Goal: Task Accomplishment & Management: Complete application form

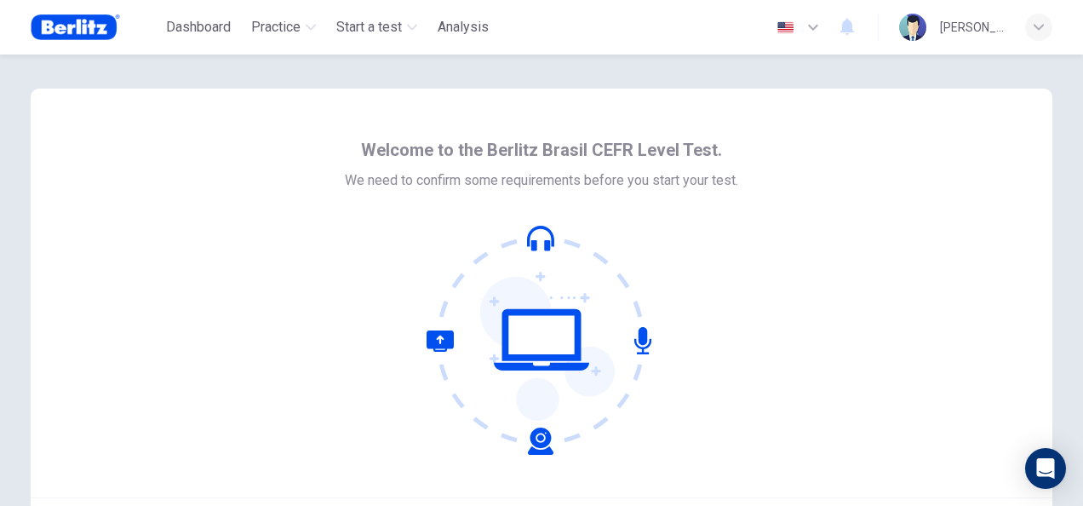
scroll to position [123, 0]
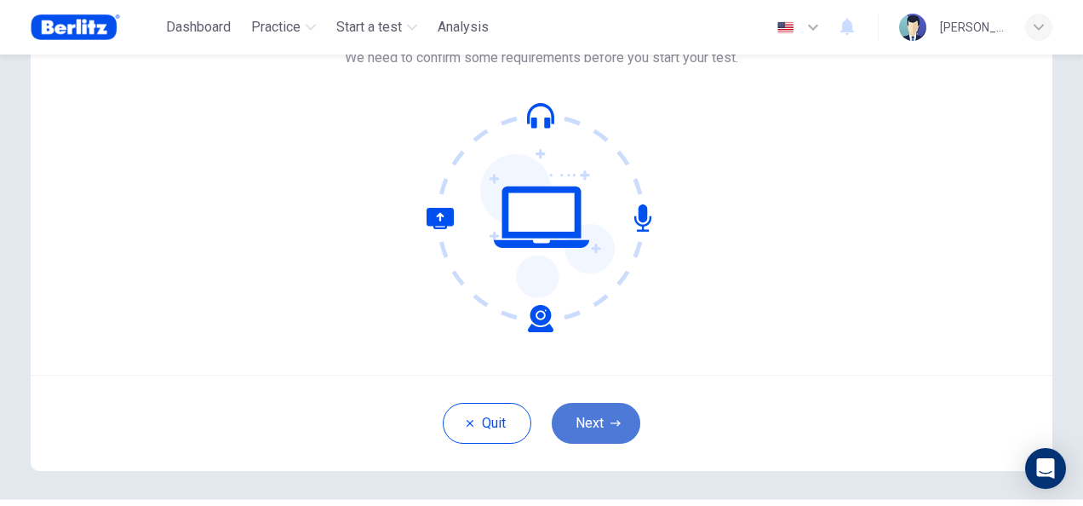
click at [599, 405] on button "Next" at bounding box center [596, 423] width 89 height 41
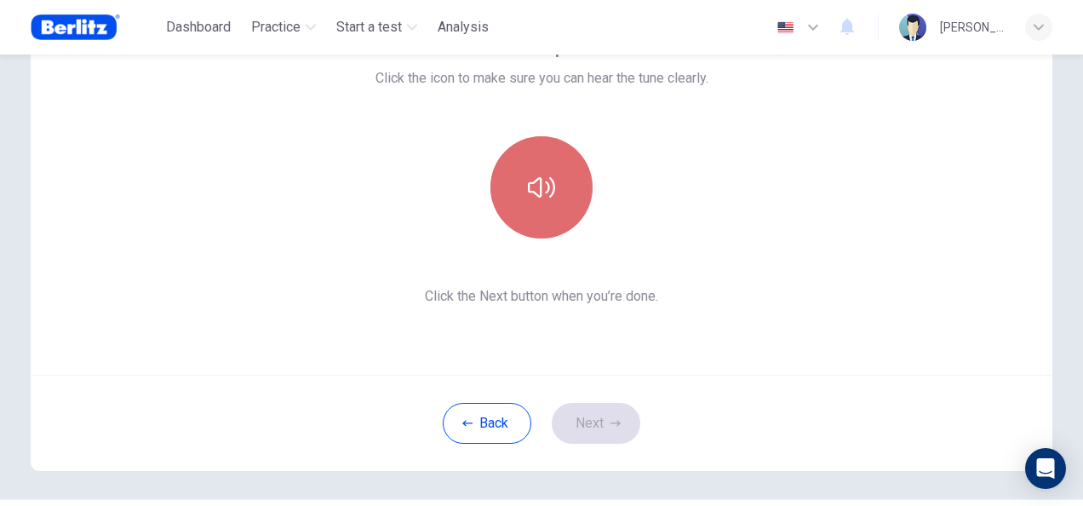
click at [572, 199] on button "button" at bounding box center [541, 187] width 102 height 102
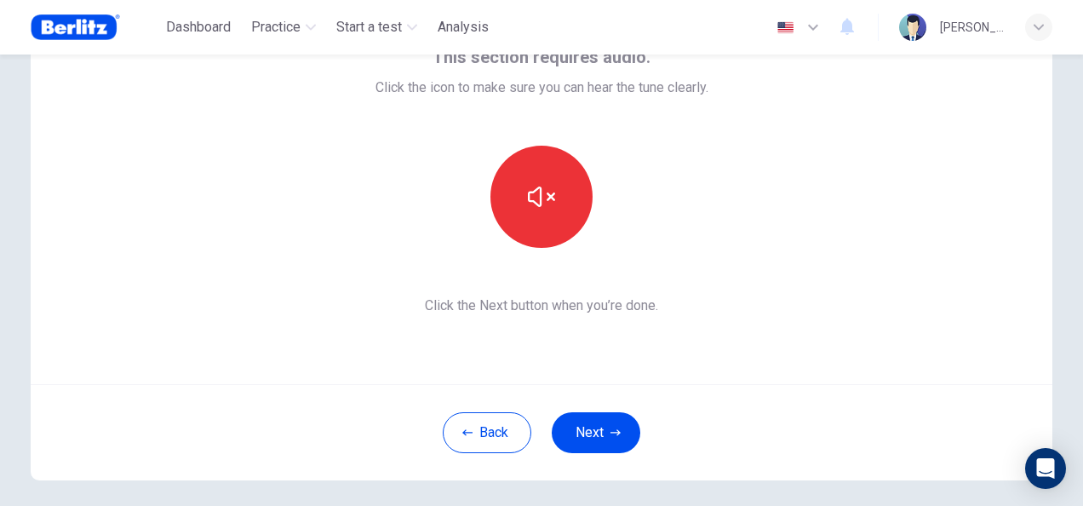
scroll to position [79, 0]
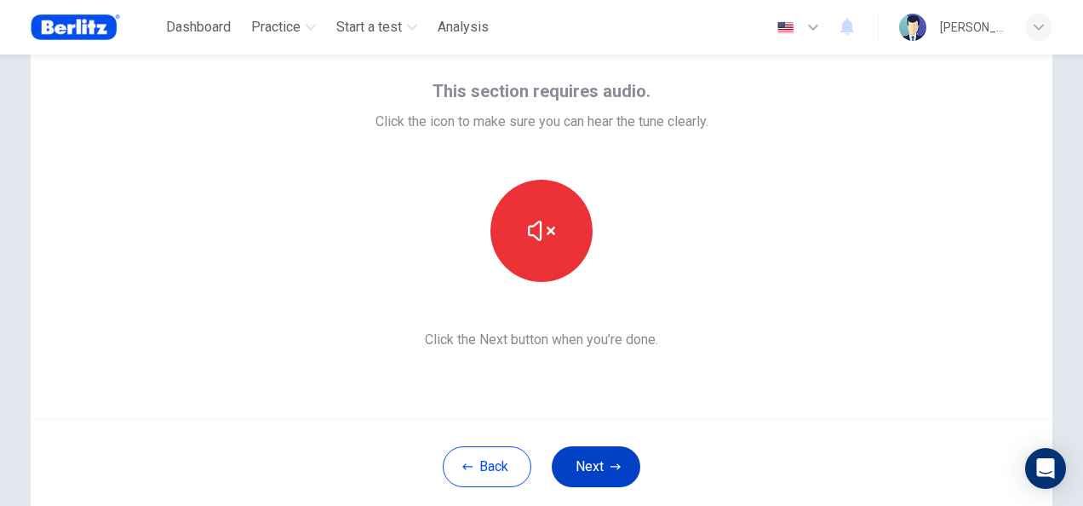
click at [598, 458] on button "Next" at bounding box center [596, 466] width 89 height 41
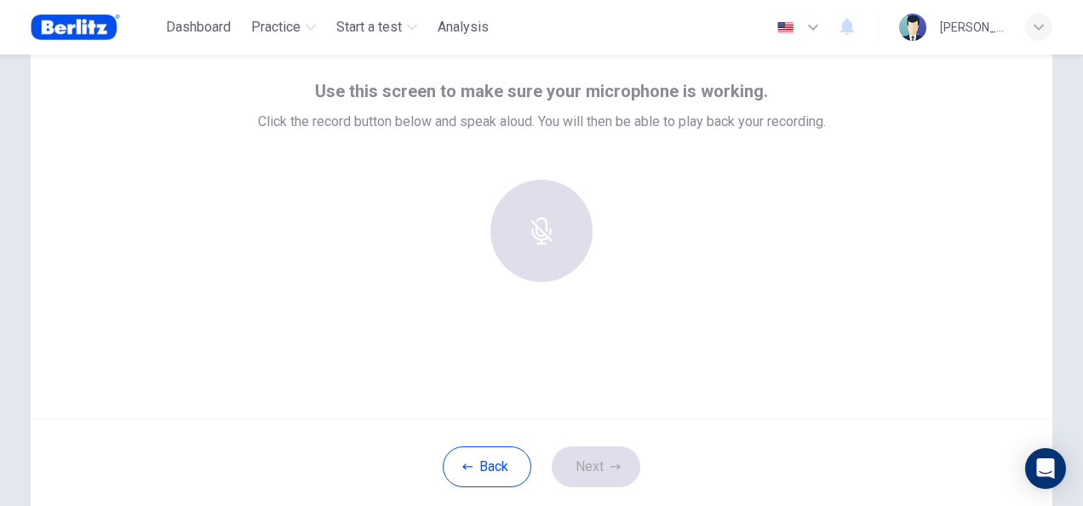
click at [544, 242] on div at bounding box center [542, 231] width 184 height 102
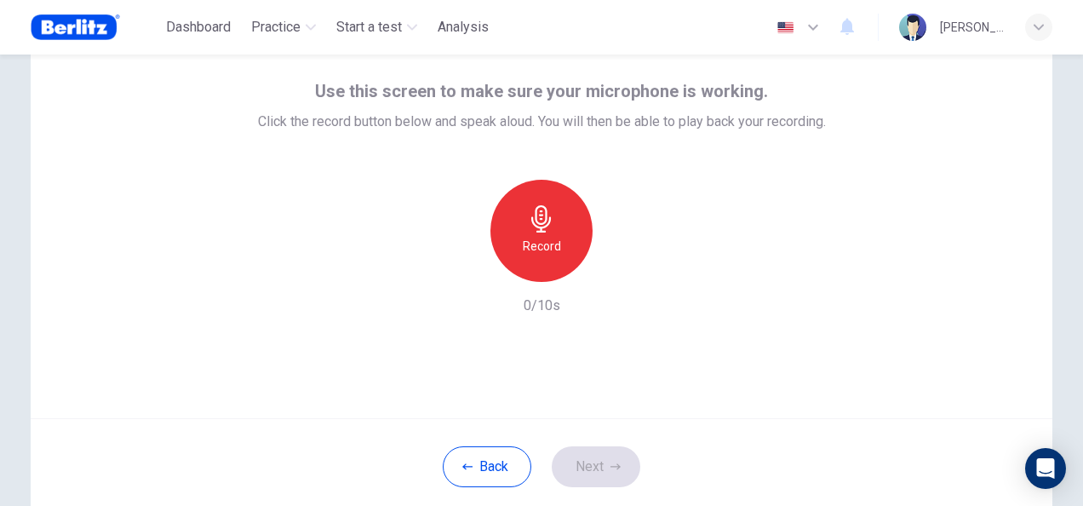
click at [548, 237] on h6 "Record" at bounding box center [542, 246] width 38 height 20
click at [550, 236] on h6 "Record" at bounding box center [542, 246] width 38 height 20
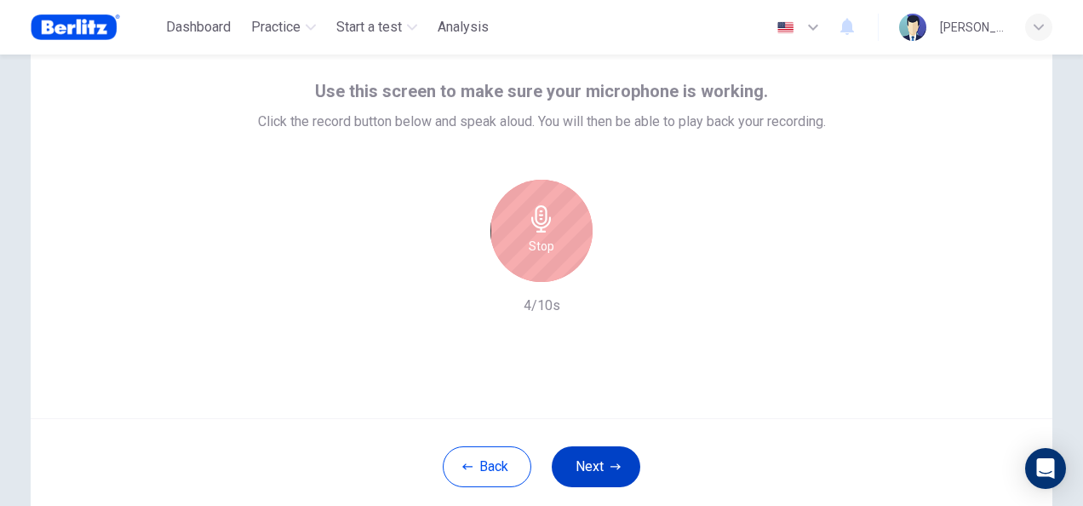
click at [574, 456] on button "Next" at bounding box center [596, 466] width 89 height 41
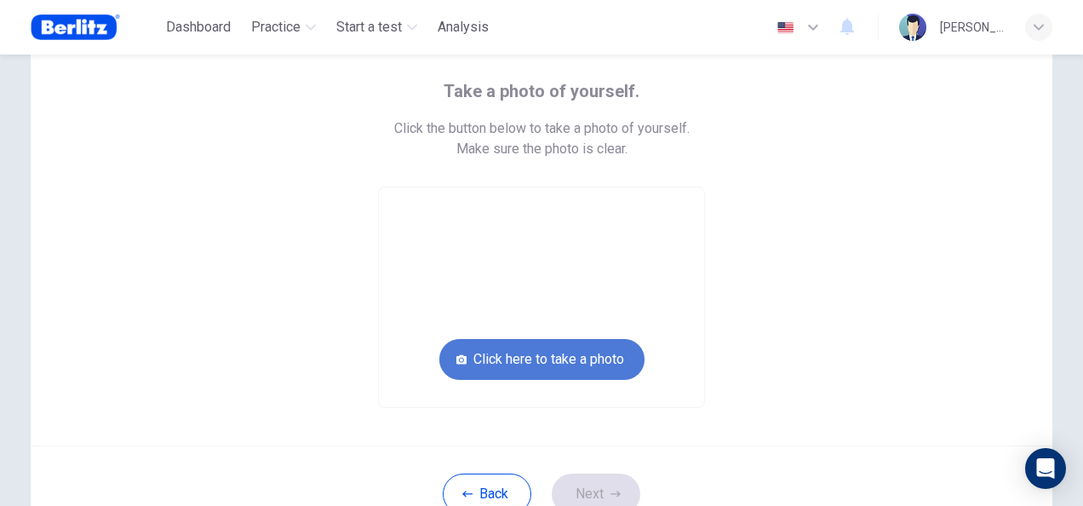
click at [530, 350] on button "Click here to take a photo" at bounding box center [541, 359] width 205 height 41
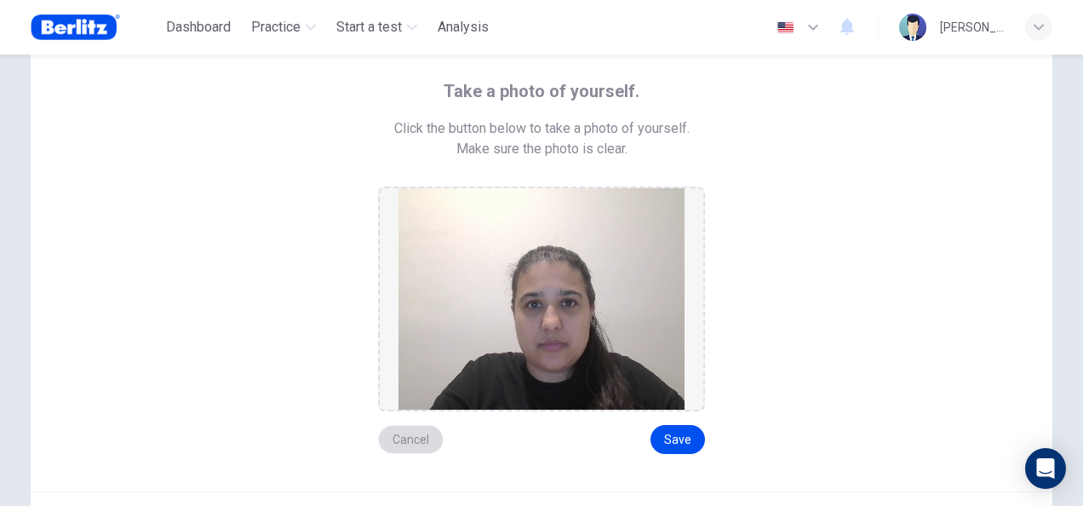
click at [400, 437] on button "Cancel" at bounding box center [411, 439] width 66 height 29
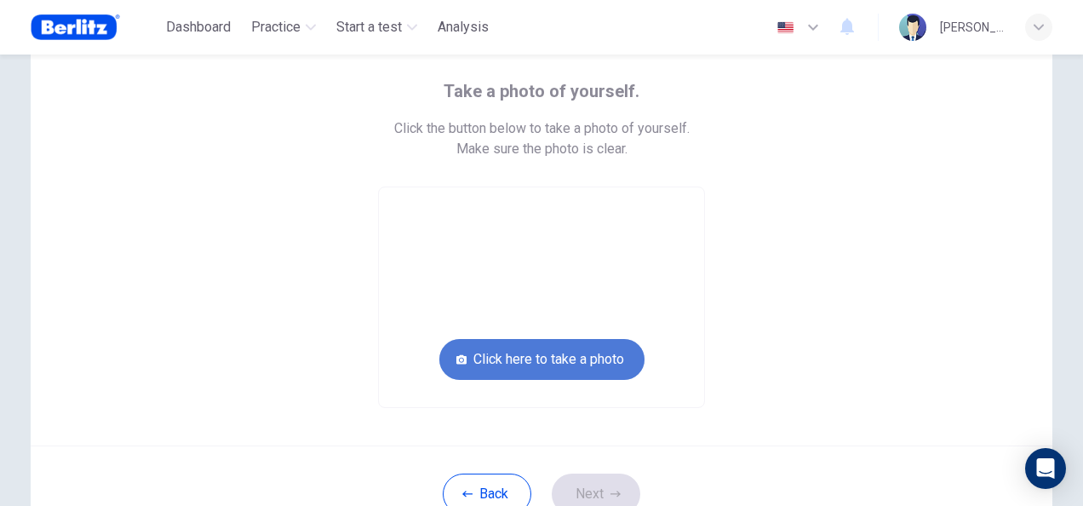
click at [536, 366] on button "Click here to take a photo" at bounding box center [541, 359] width 205 height 41
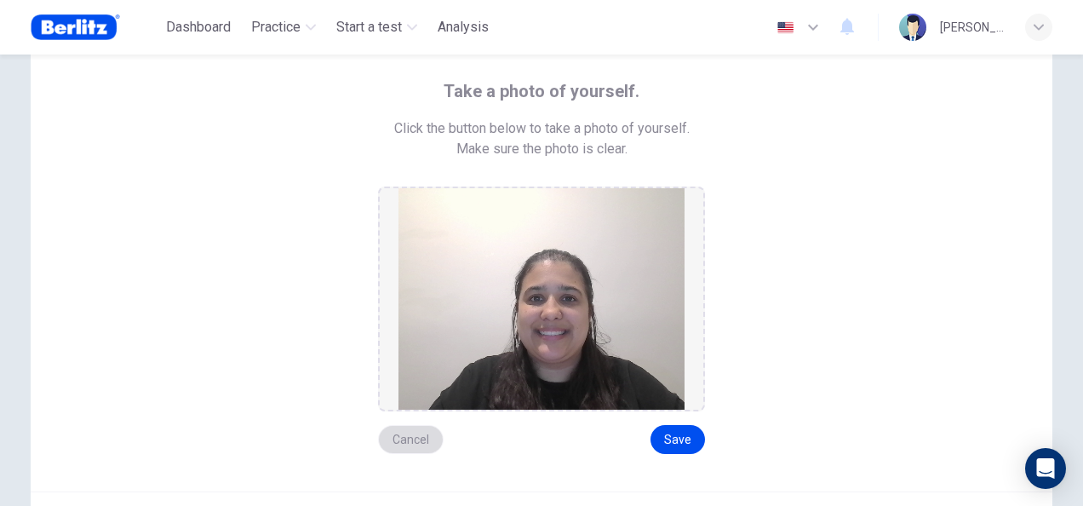
click at [410, 448] on button "Cancel" at bounding box center [411, 439] width 66 height 29
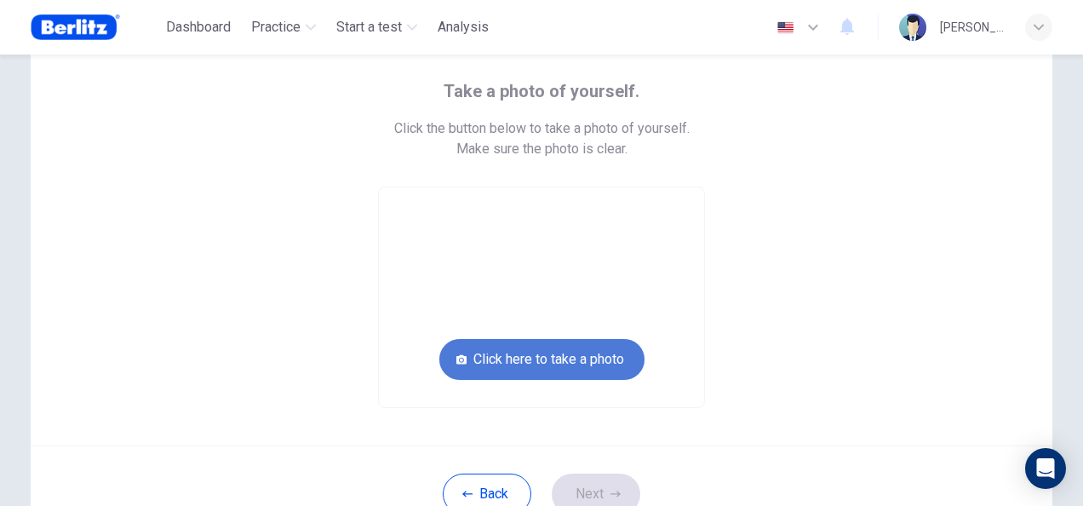
click at [584, 366] on button "Click here to take a photo" at bounding box center [541, 359] width 205 height 41
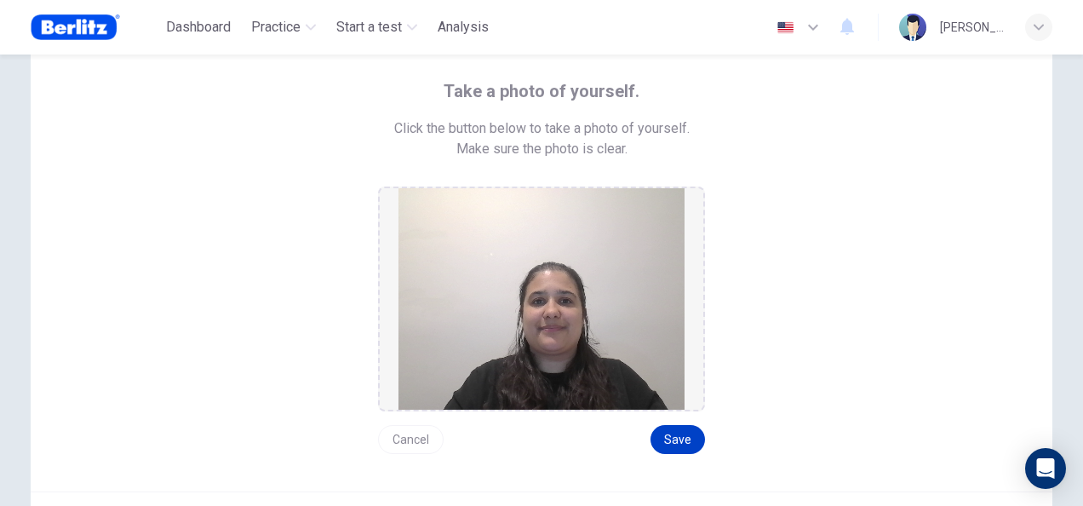
click at [676, 433] on button "Save" at bounding box center [678, 439] width 54 height 29
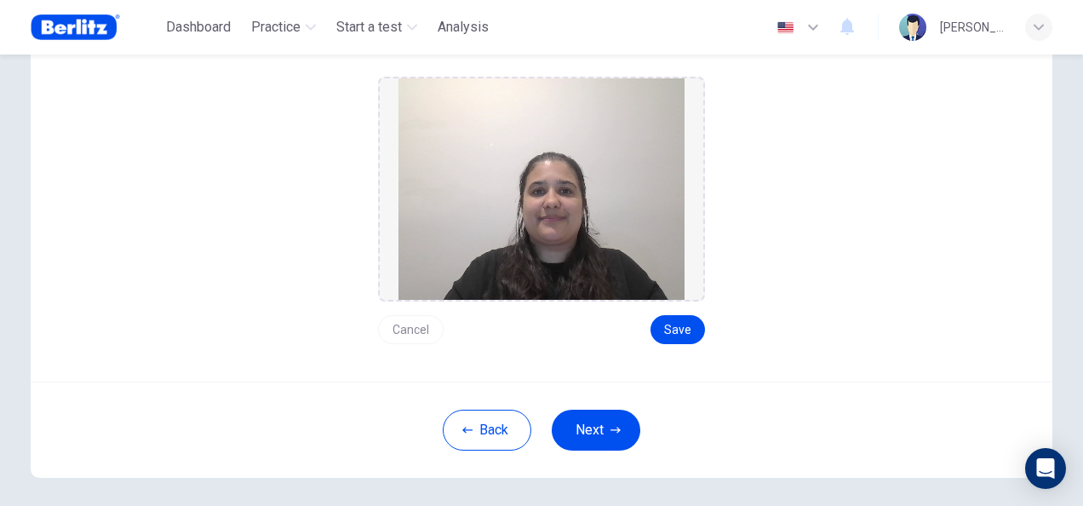
scroll to position [190, 0]
click at [671, 331] on button "Save" at bounding box center [678, 328] width 54 height 29
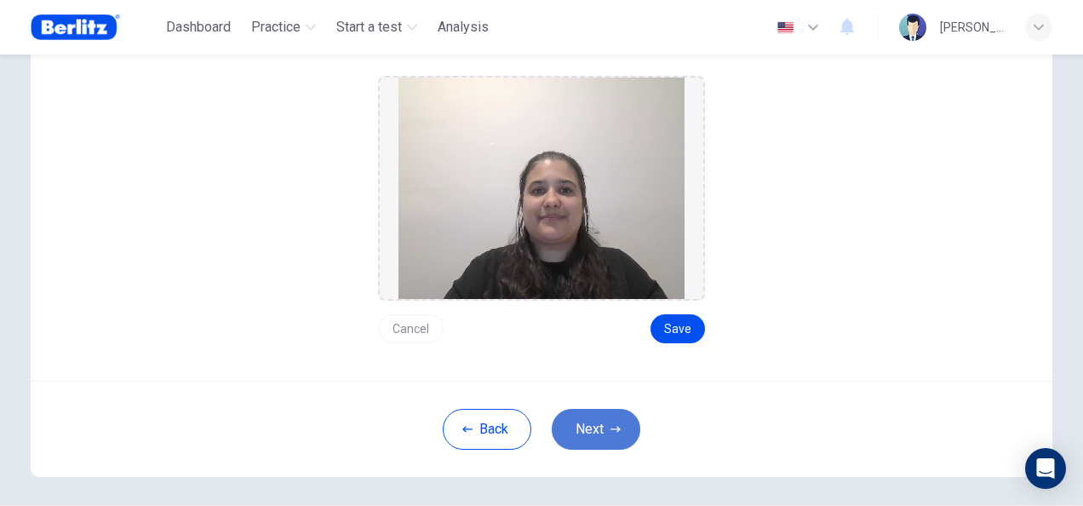
click at [587, 410] on button "Next" at bounding box center [596, 429] width 89 height 41
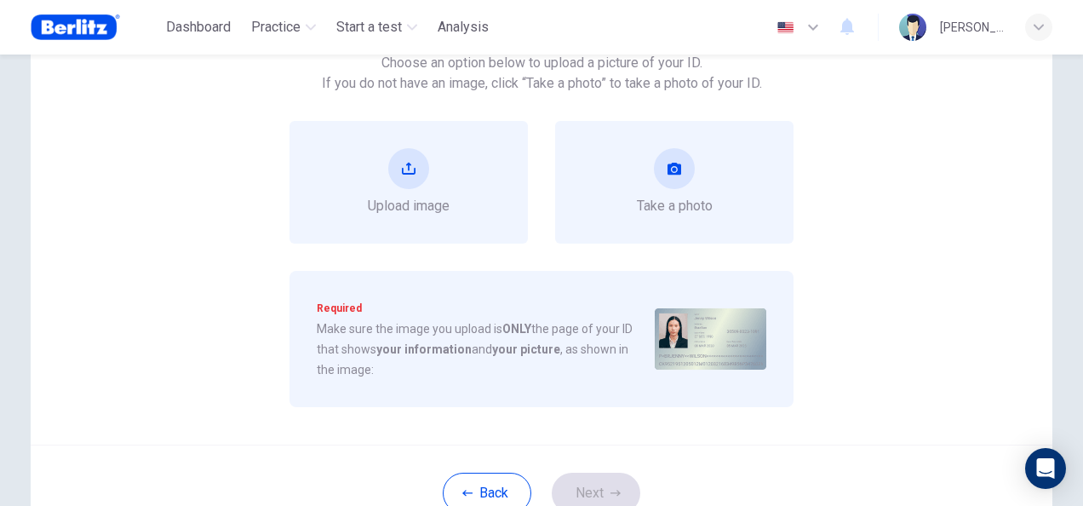
scroll to position [144, 0]
click at [676, 166] on icon "take photo" at bounding box center [675, 169] width 14 height 12
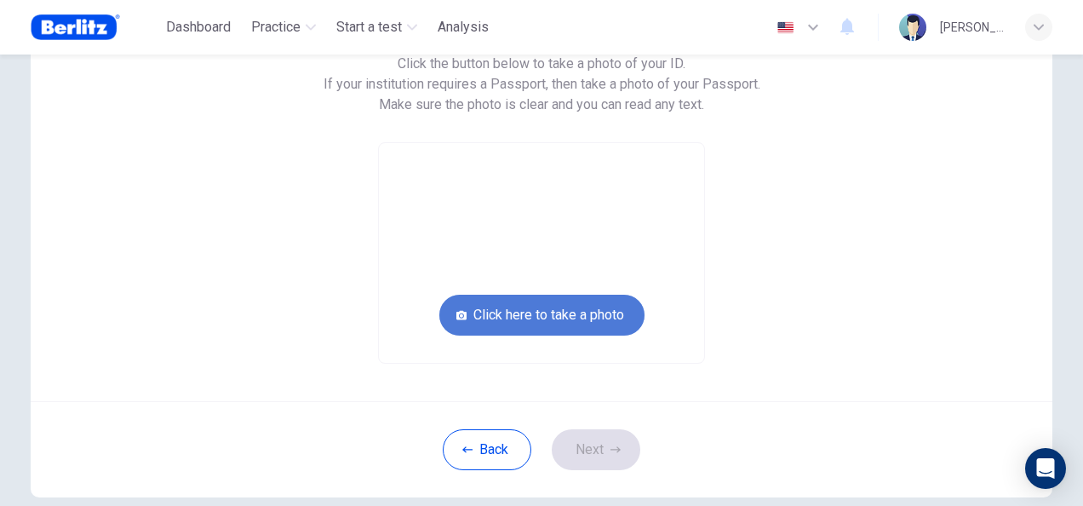
click at [553, 303] on button "Click here to take a photo" at bounding box center [541, 315] width 205 height 41
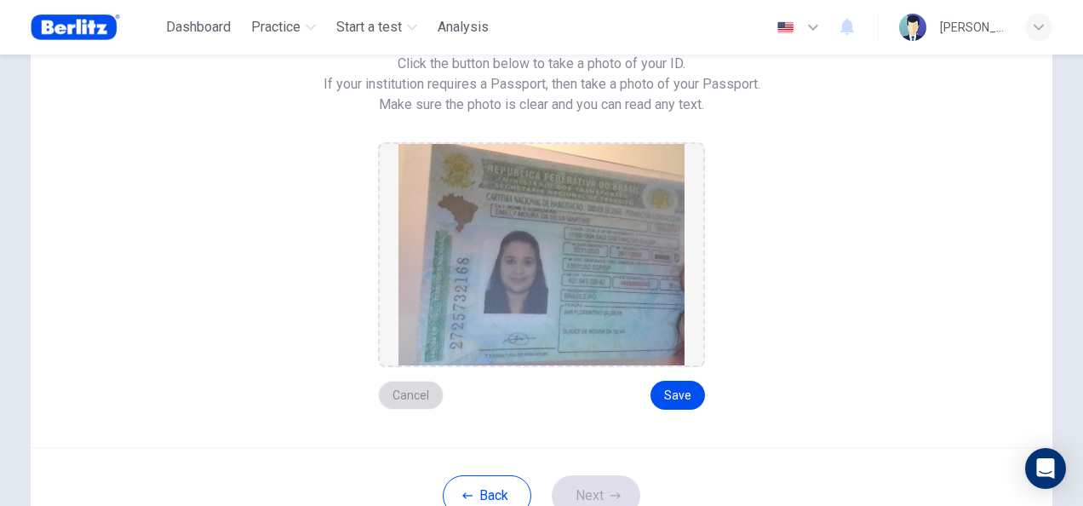
click at [420, 385] on button "Cancel" at bounding box center [411, 395] width 66 height 29
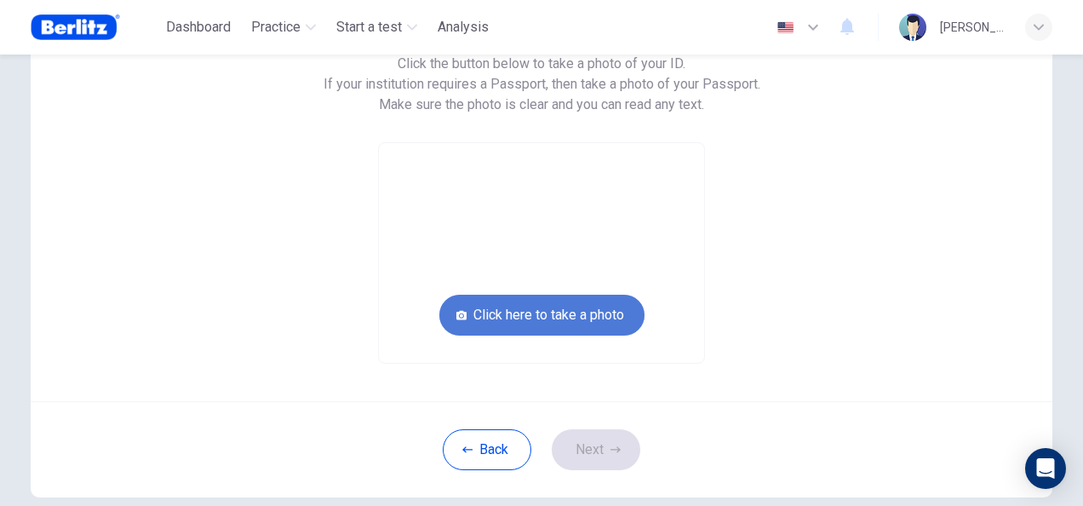
click at [542, 310] on button "Click here to take a photo" at bounding box center [541, 315] width 205 height 41
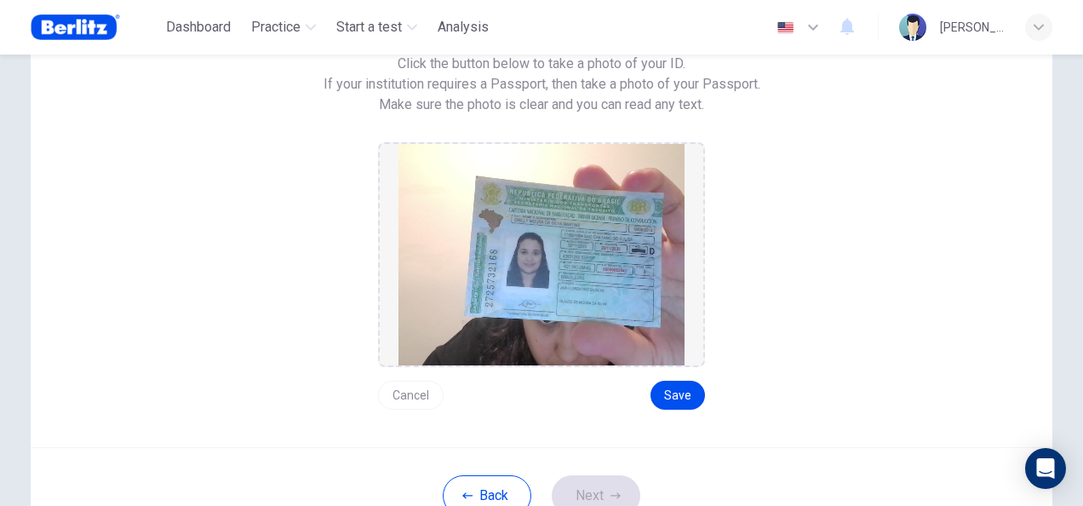
click at [410, 391] on button "Cancel" at bounding box center [411, 395] width 66 height 29
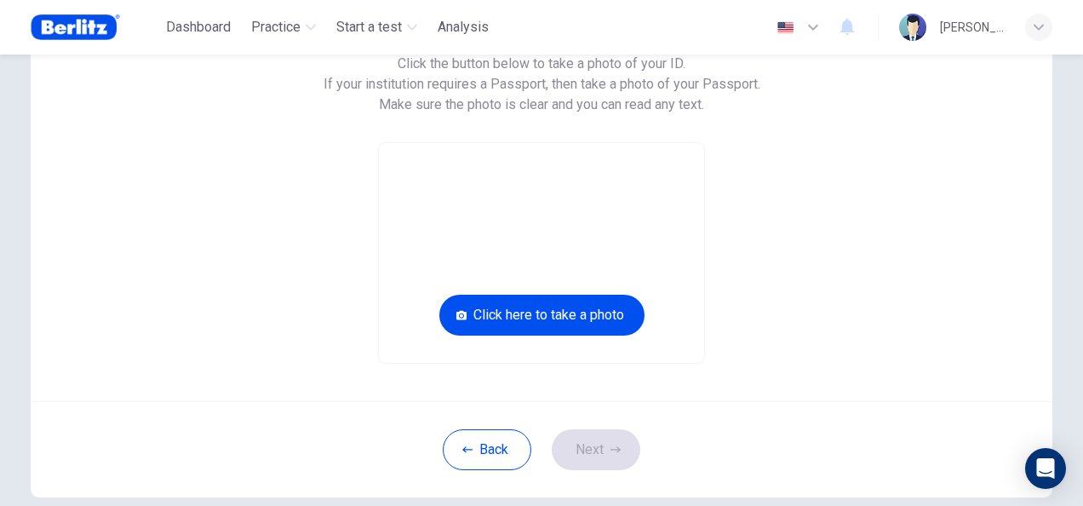
click at [410, 391] on div "Take a photo of your ID. Click the button below to take a photo of your ID. If …" at bounding box center [542, 173] width 1022 height 456
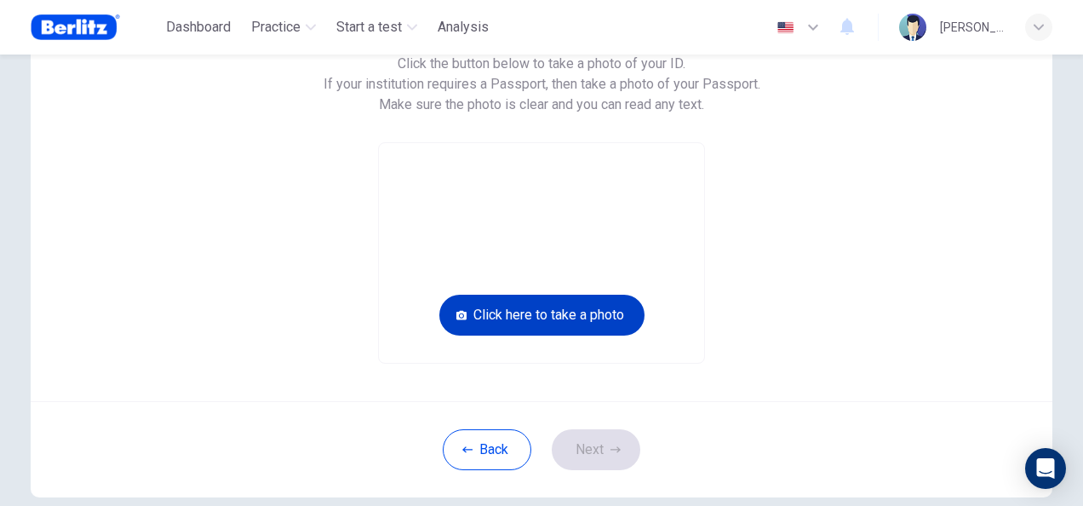
click at [484, 324] on button "Click here to take a photo" at bounding box center [541, 315] width 205 height 41
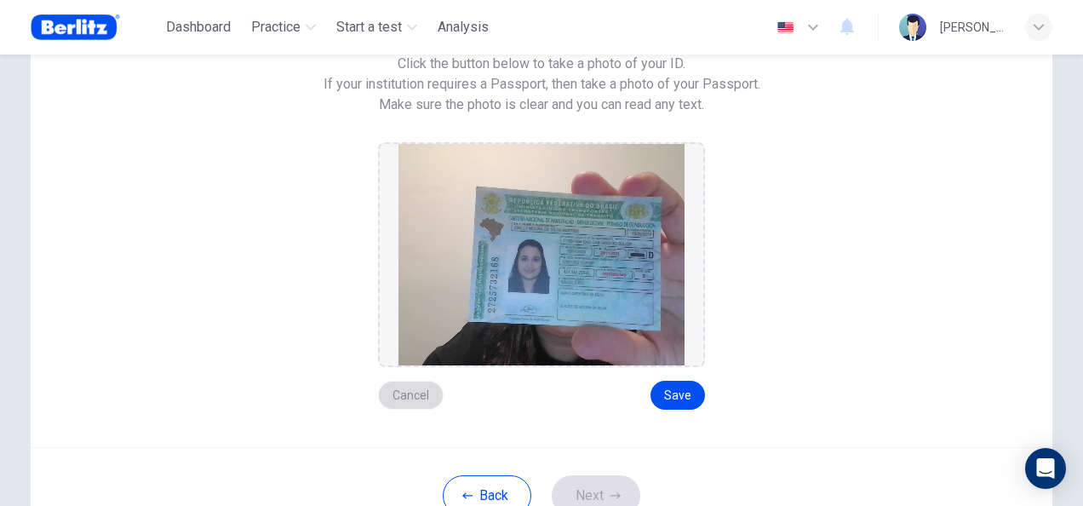
click at [413, 393] on button "Cancel" at bounding box center [411, 395] width 66 height 29
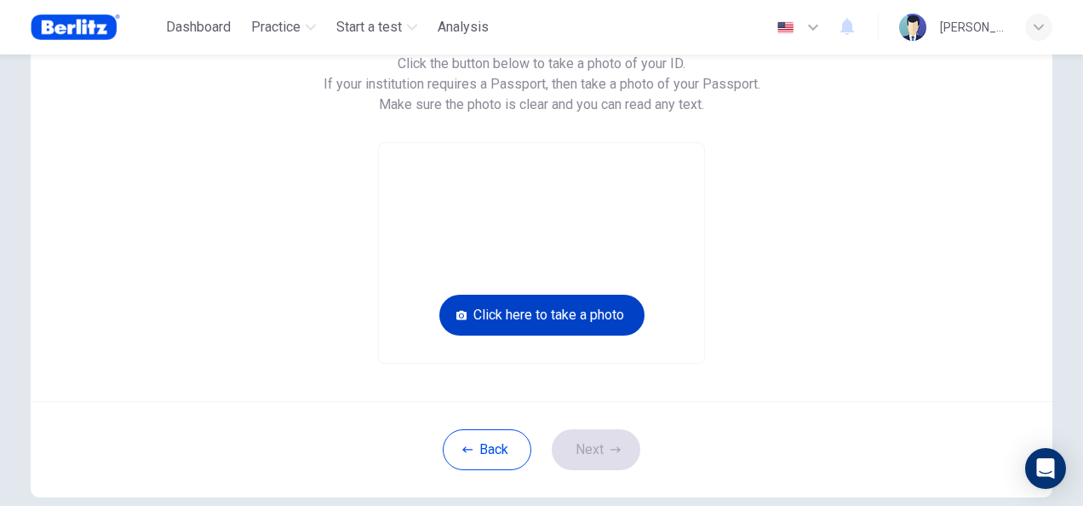
click at [512, 307] on button "Click here to take a photo" at bounding box center [541, 315] width 205 height 41
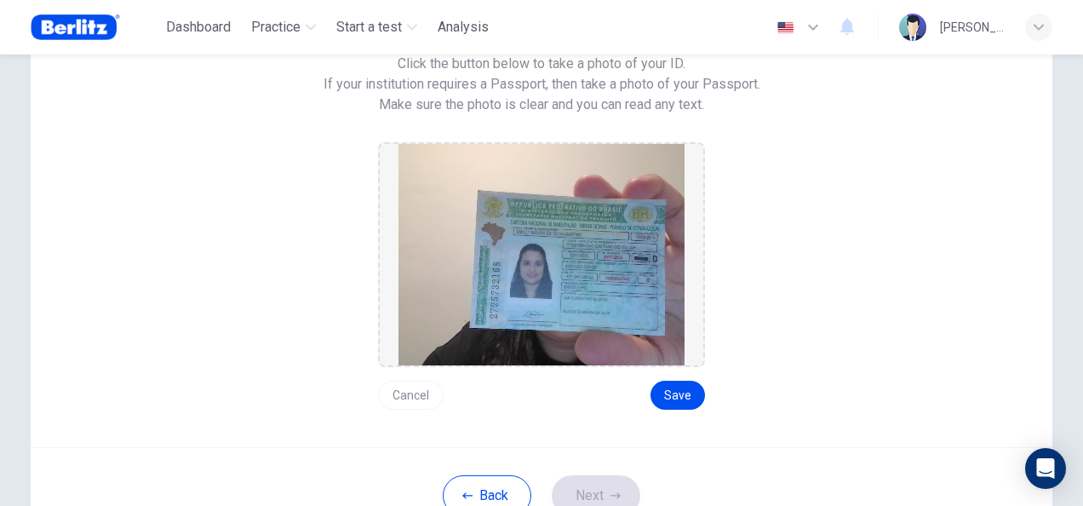
click at [407, 389] on button "Cancel" at bounding box center [411, 395] width 66 height 29
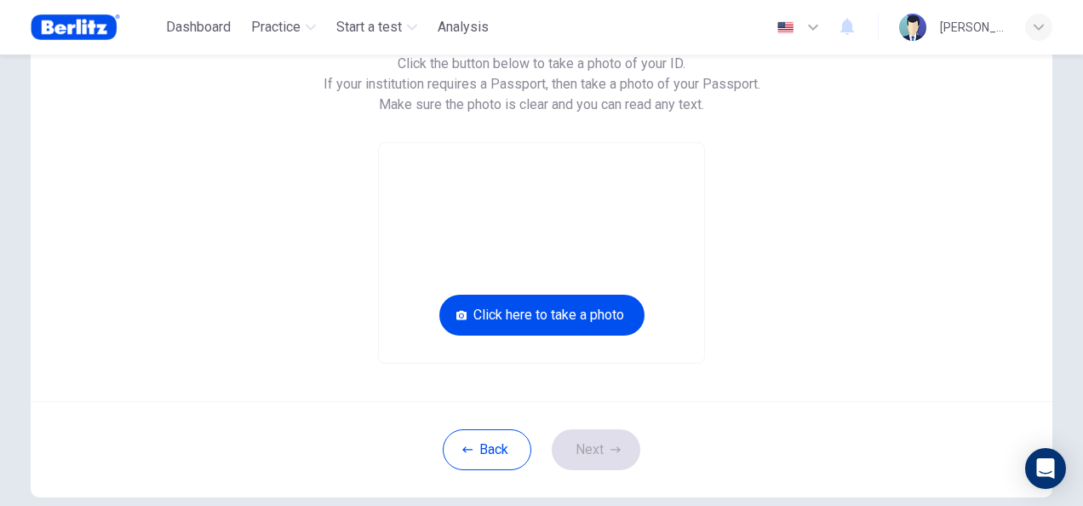
click at [407, 389] on div "Take a photo of your ID. Click the button below to take a photo of your ID. If …" at bounding box center [542, 173] width 1022 height 456
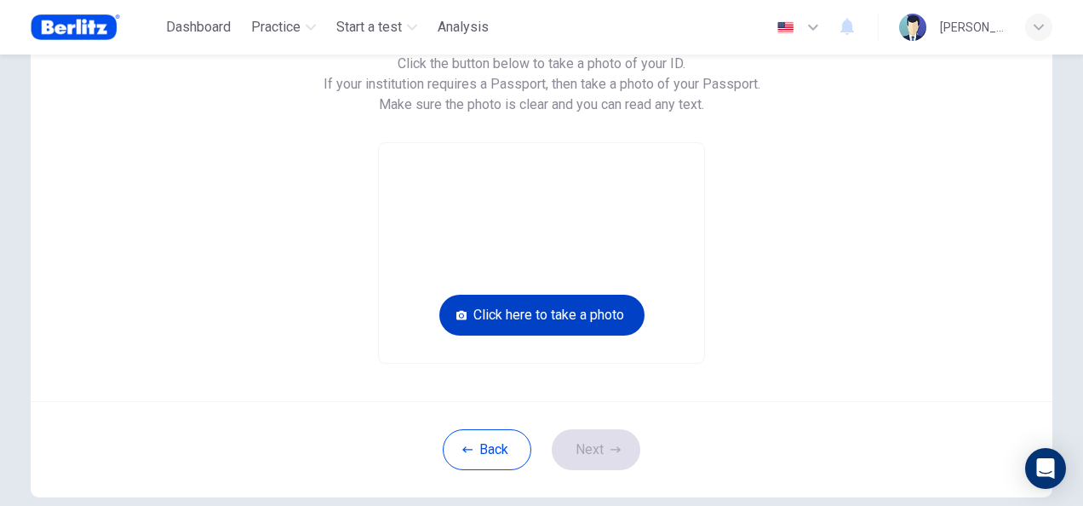
click at [497, 314] on button "Click here to take a photo" at bounding box center [541, 315] width 205 height 41
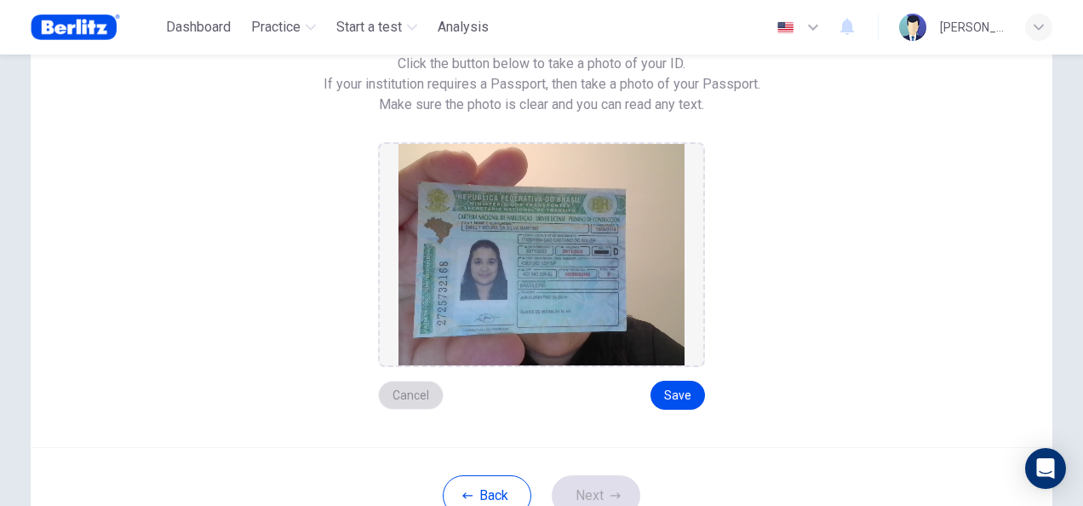
click at [402, 395] on button "Cancel" at bounding box center [411, 395] width 66 height 29
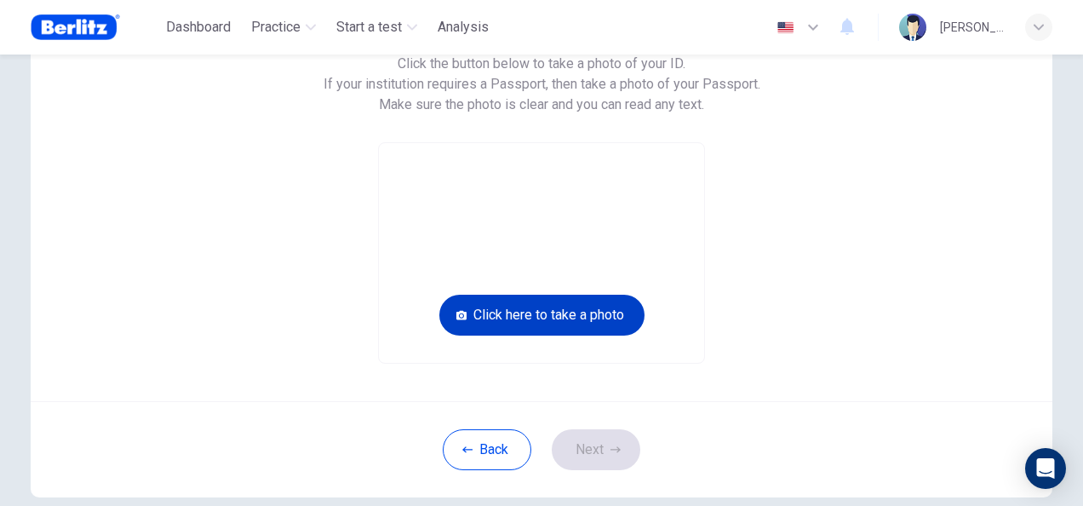
click at [460, 303] on button "Click here to take a photo" at bounding box center [541, 315] width 205 height 41
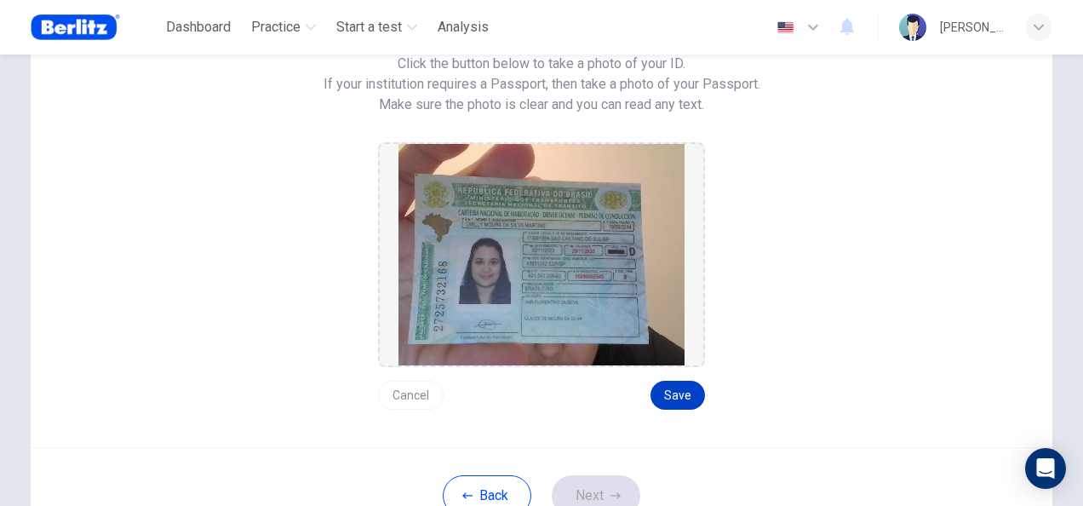
click at [676, 395] on button "Save" at bounding box center [678, 395] width 54 height 29
click at [595, 492] on button "Next" at bounding box center [596, 495] width 89 height 41
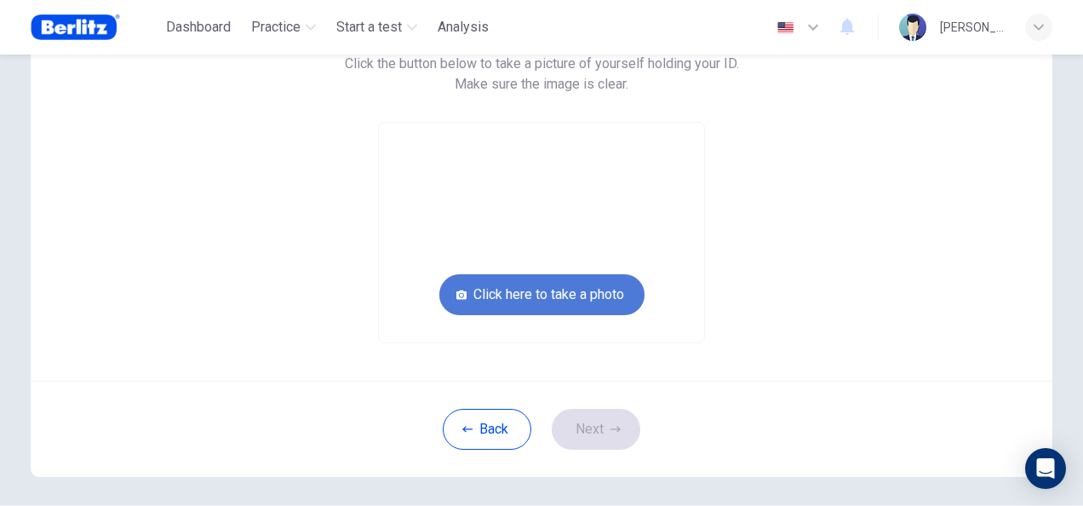
click at [565, 298] on button "Click here to take a photo" at bounding box center [541, 294] width 205 height 41
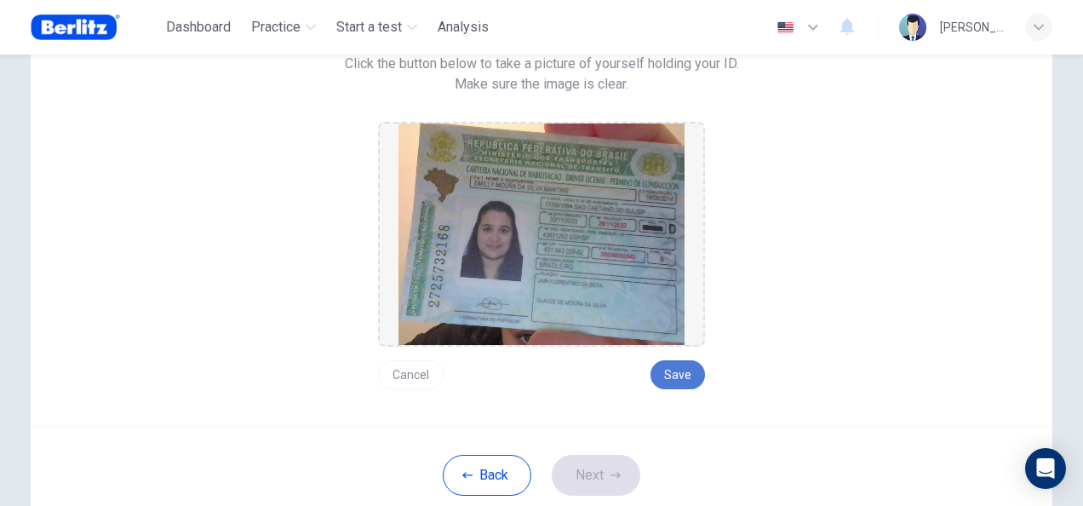
click at [681, 374] on button "Save" at bounding box center [678, 374] width 54 height 29
click at [603, 479] on button "Next" at bounding box center [596, 475] width 89 height 41
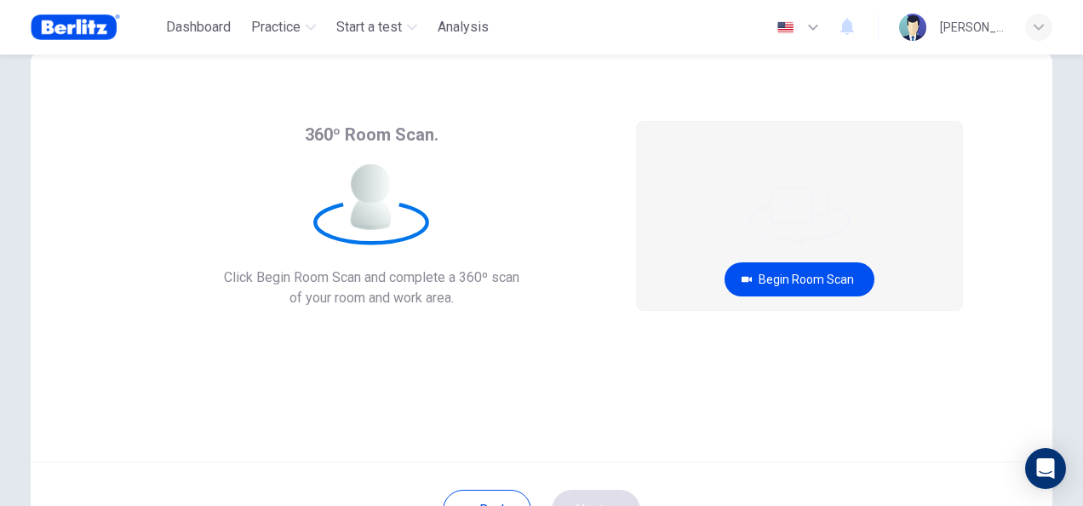
scroll to position [27, 0]
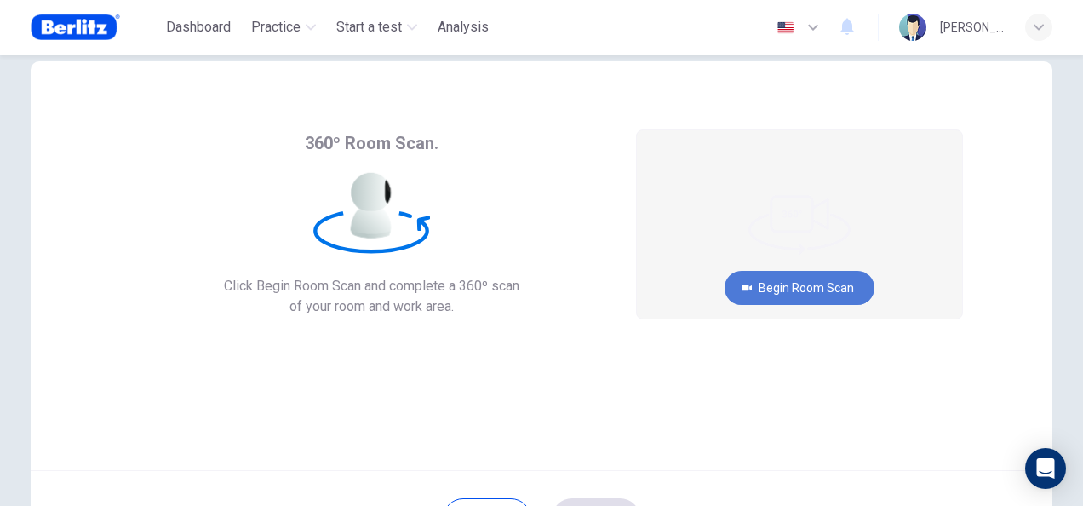
click at [810, 278] on button "Begin Room Scan" at bounding box center [800, 288] width 150 height 34
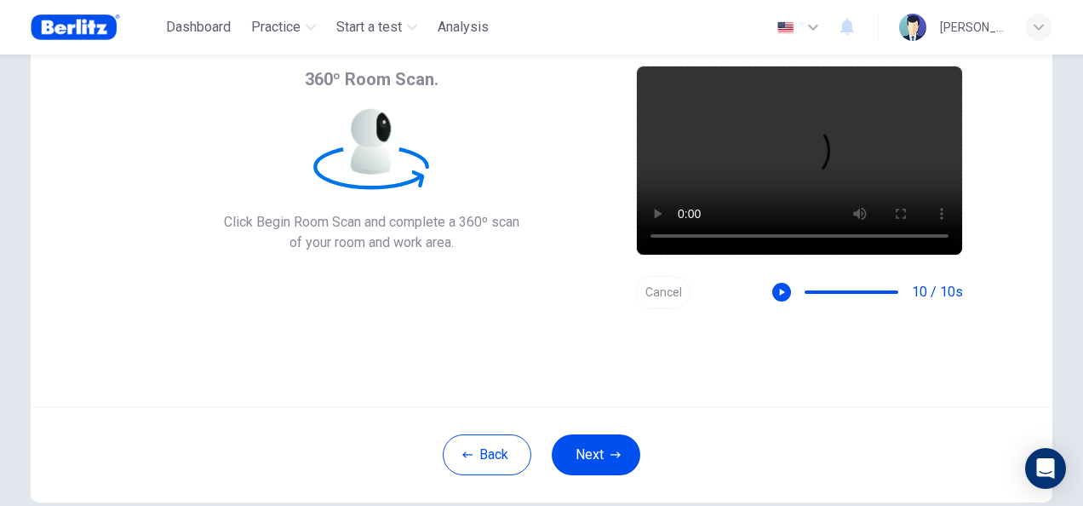
scroll to position [105, 0]
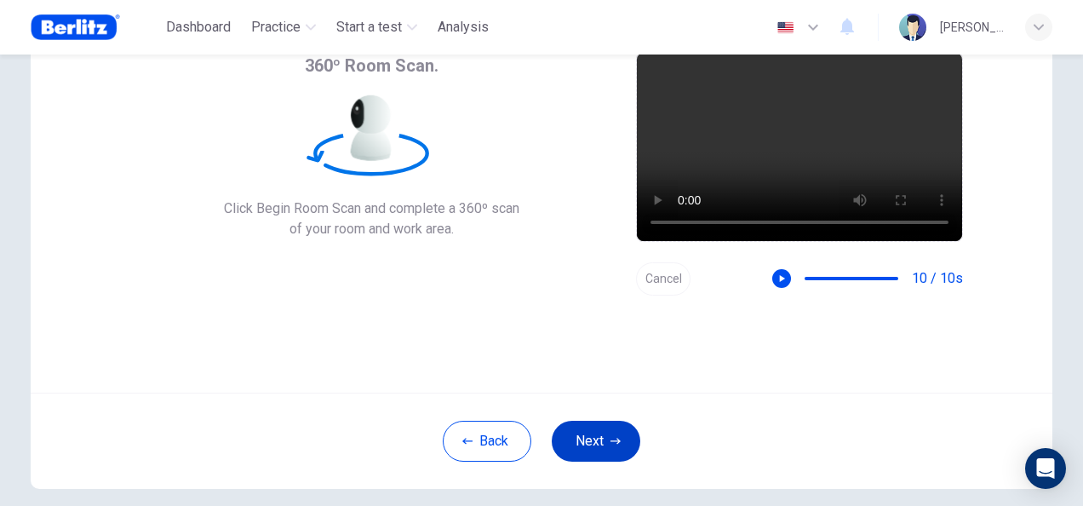
click at [596, 446] on button "Next" at bounding box center [596, 441] width 89 height 41
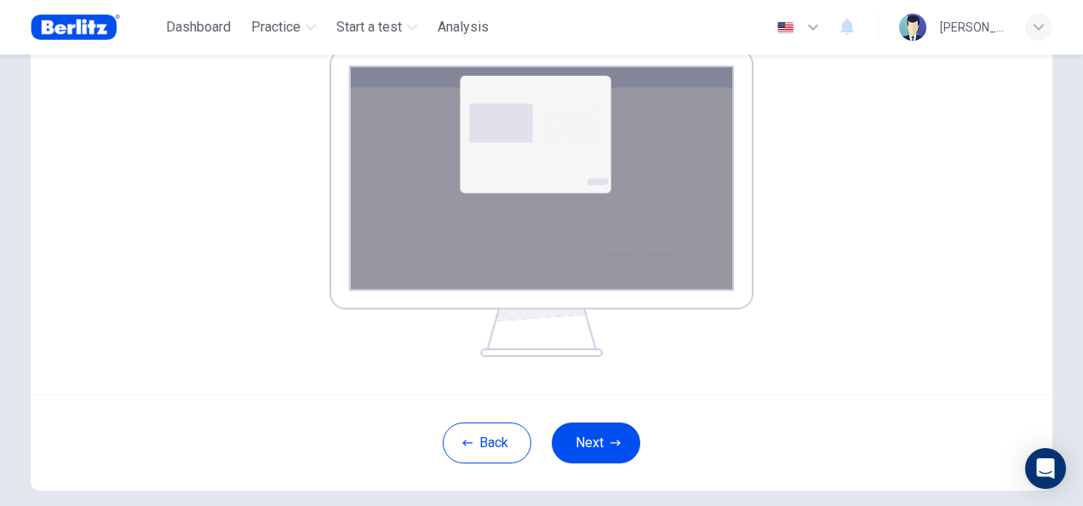
scroll to position [279, 0]
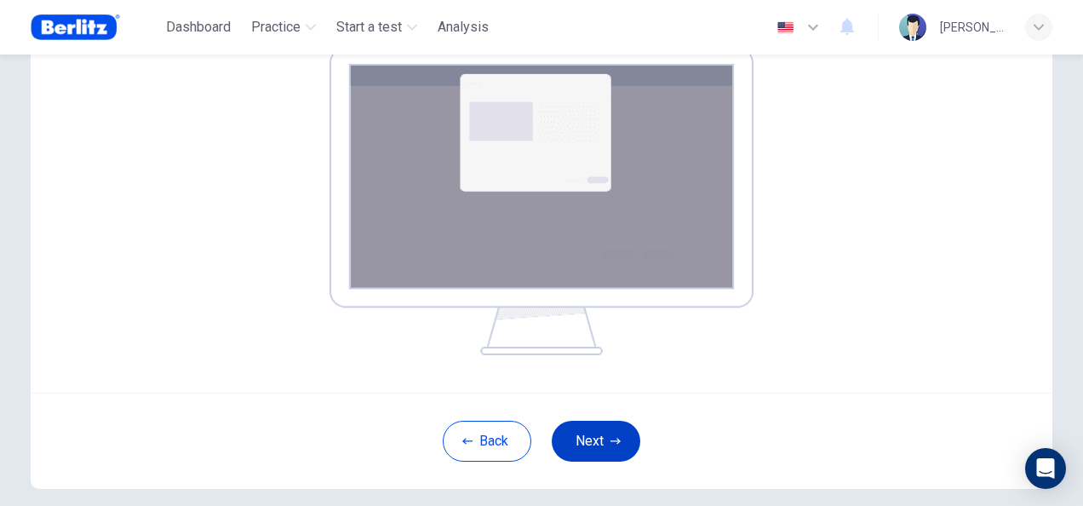
click at [602, 446] on button "Next" at bounding box center [596, 441] width 89 height 41
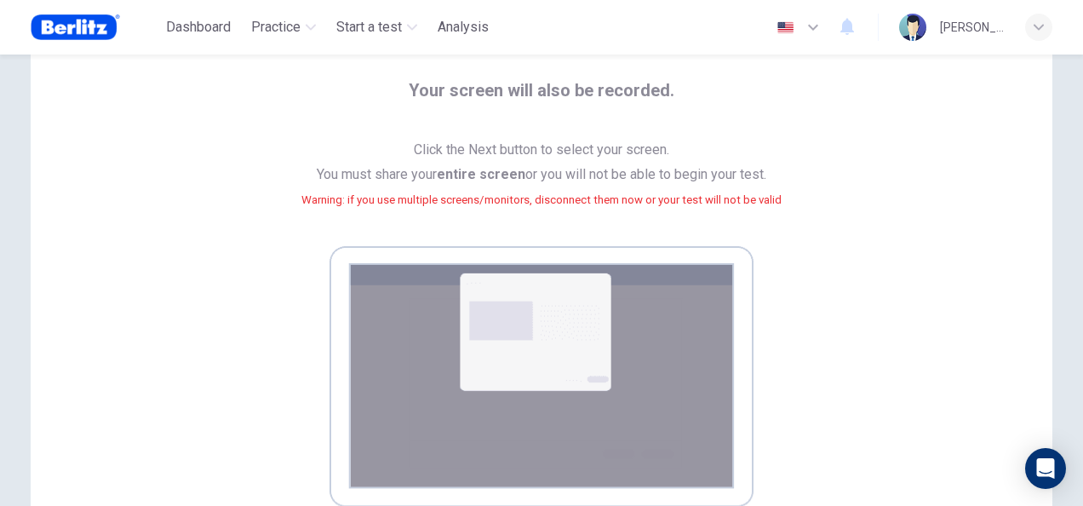
scroll to position [76, 0]
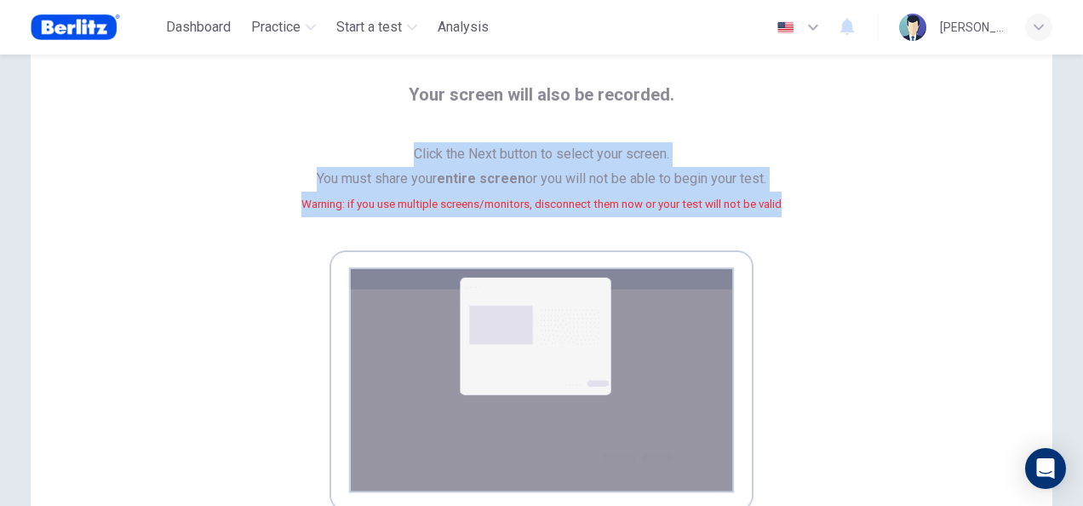
drag, startPoint x: 787, startPoint y: 208, endPoint x: 410, endPoint y: 150, distance: 380.8
click at [410, 150] on div "Your screen will also be recorded. Click the Next button to select your screen.…" at bounding box center [541, 320] width 843 height 478
click at [806, 198] on div "Your screen will also be recorded. Click the Next button to select your screen.…" at bounding box center [541, 320] width 843 height 478
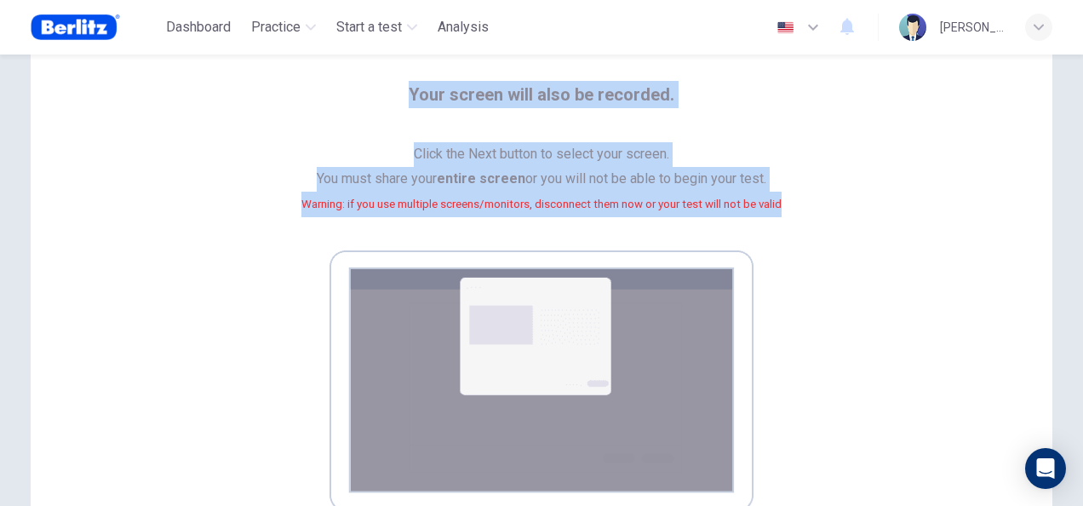
drag, startPoint x: 803, startPoint y: 204, endPoint x: 392, endPoint y: 101, distance: 424.0
click at [392, 101] on div "Your screen will also be recorded. Click the Next button to select your screen.…" at bounding box center [541, 320] width 843 height 478
copy div "Your screen will also be recorded. Click the Next button to select your screen.…"
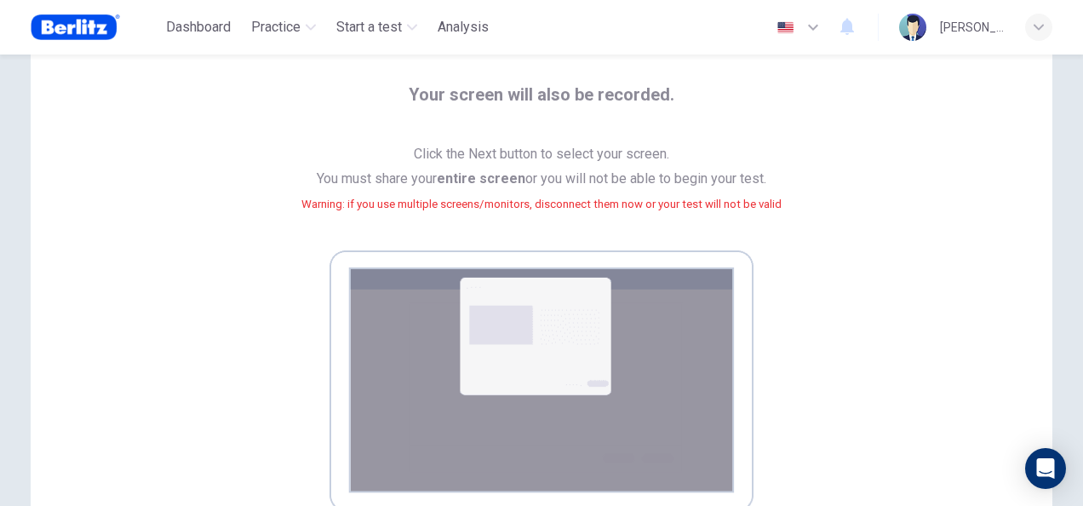
click at [871, 335] on div "Your screen will also be recorded. Click the Next button to select your screen.…" at bounding box center [541, 320] width 843 height 478
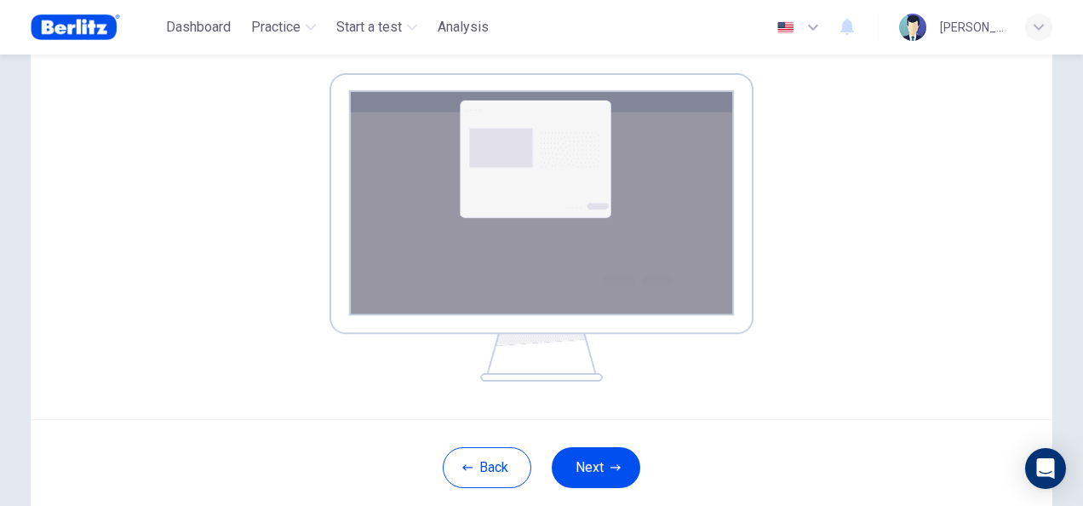
scroll to position [254, 0]
click at [613, 473] on button "Next" at bounding box center [596, 466] width 89 height 41
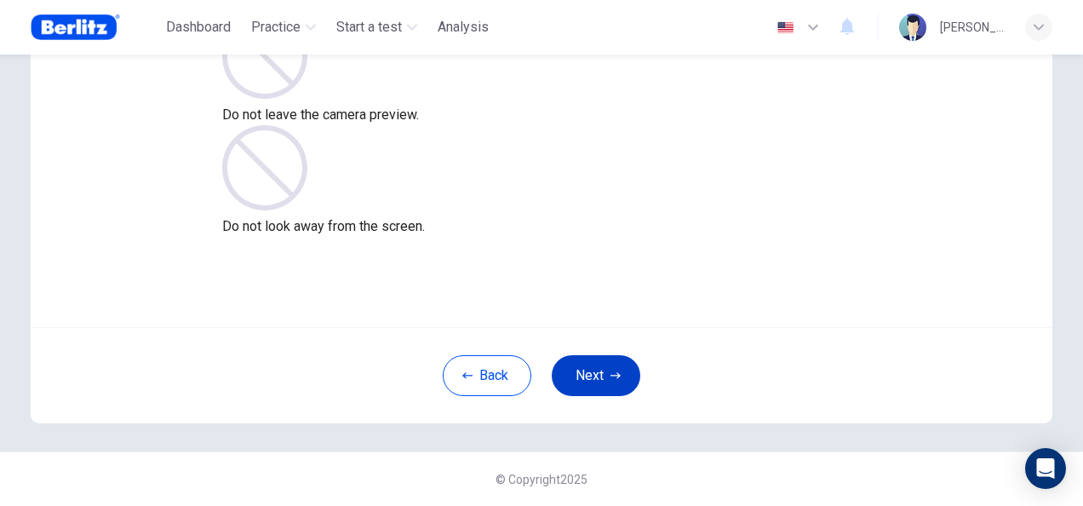
click at [613, 369] on button "Next" at bounding box center [596, 375] width 89 height 41
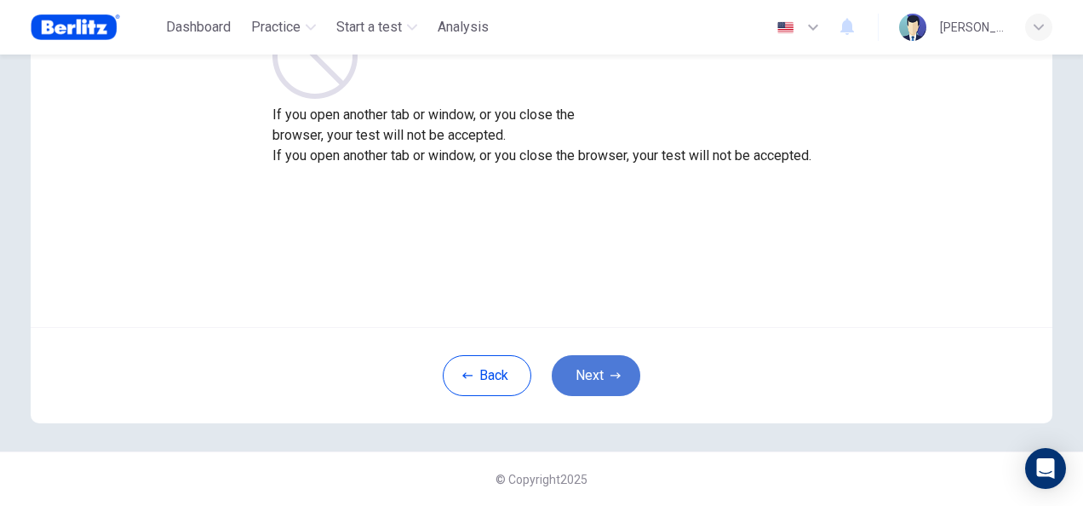
click at [613, 369] on button "Next" at bounding box center [596, 375] width 89 height 41
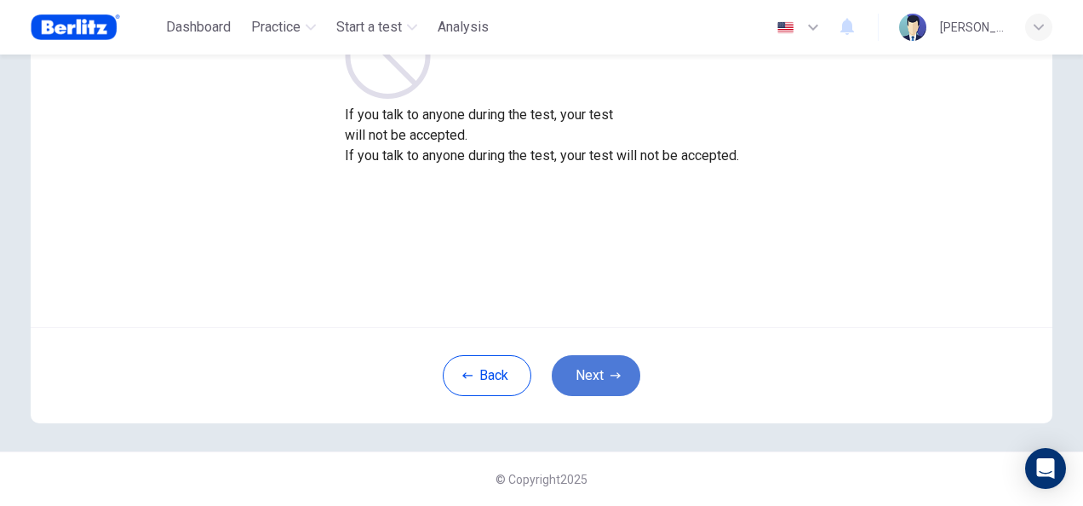
click at [613, 369] on button "Next" at bounding box center [596, 375] width 89 height 41
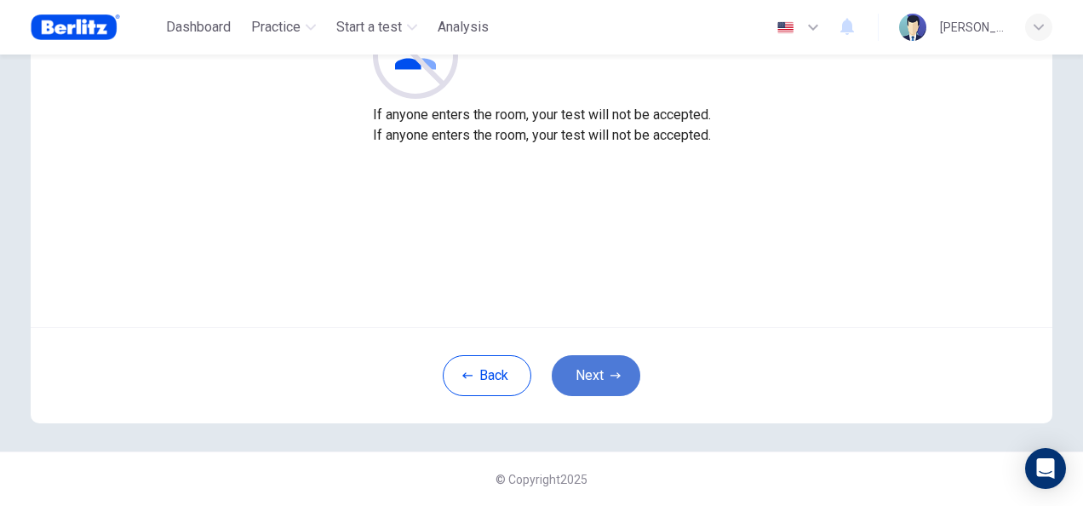
click at [613, 369] on button "Next" at bounding box center [596, 375] width 89 height 41
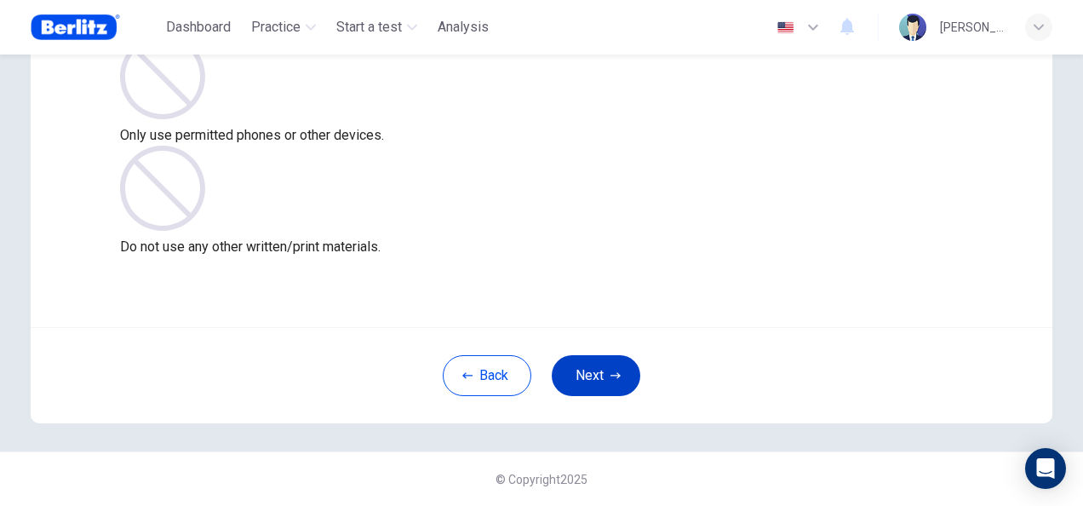
click at [613, 369] on button "Next" at bounding box center [596, 375] width 89 height 41
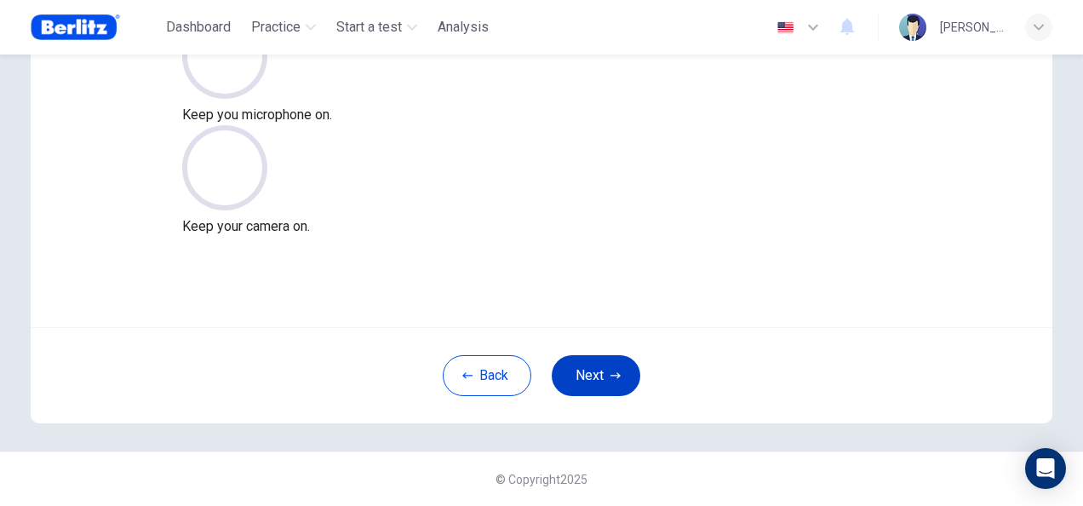
click at [622, 376] on button "Next" at bounding box center [596, 375] width 89 height 41
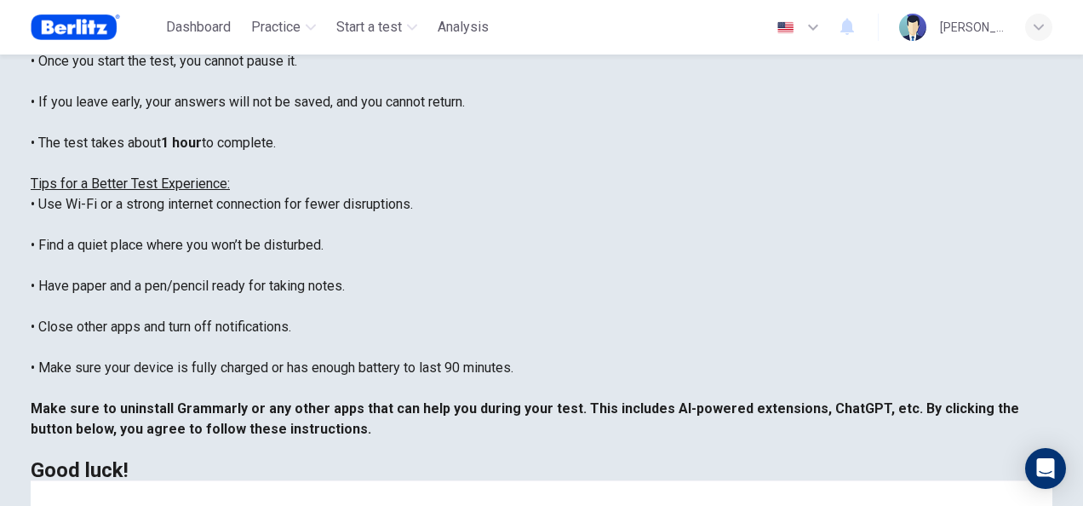
scroll to position [387, 0]
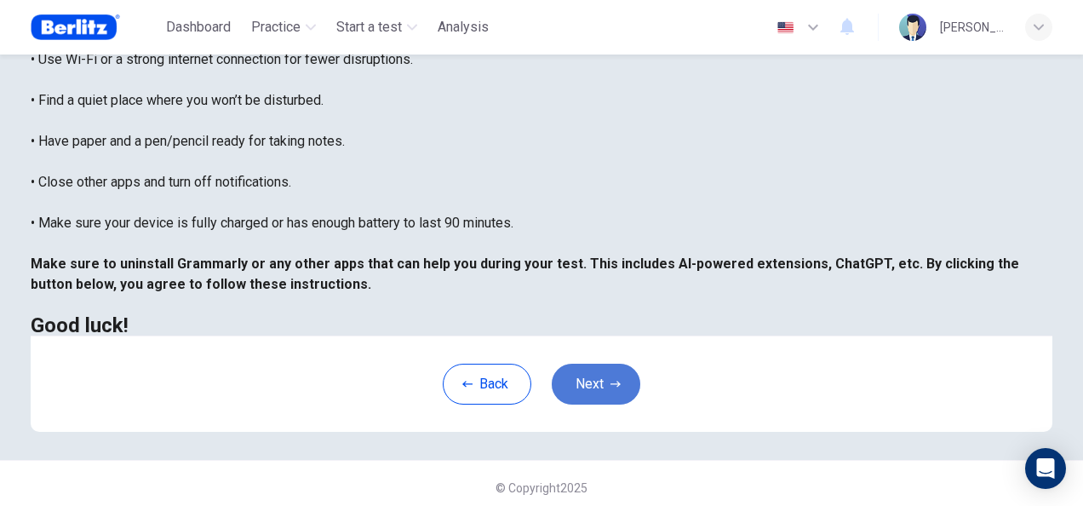
click at [581, 378] on button "Next" at bounding box center [596, 384] width 89 height 41
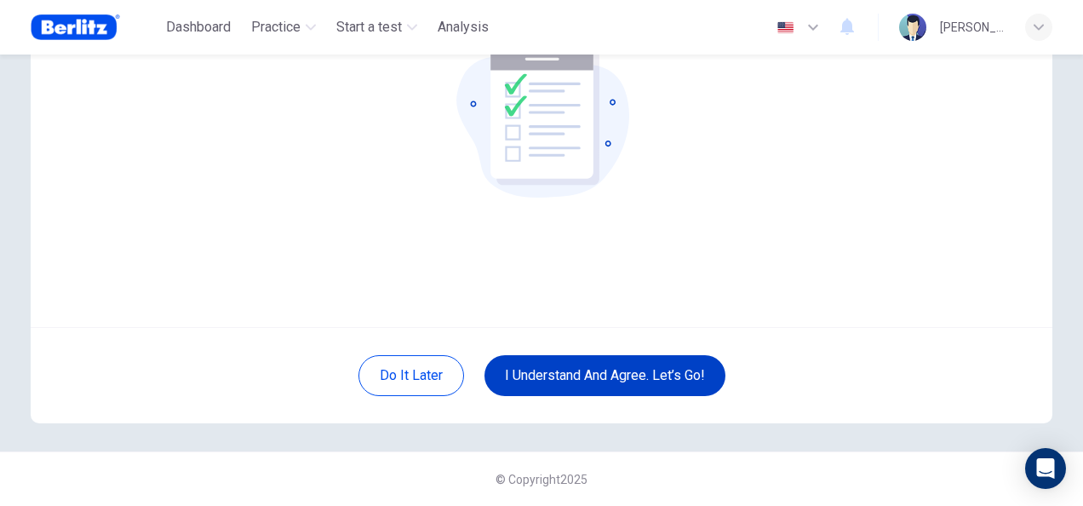
scroll to position [170, 0]
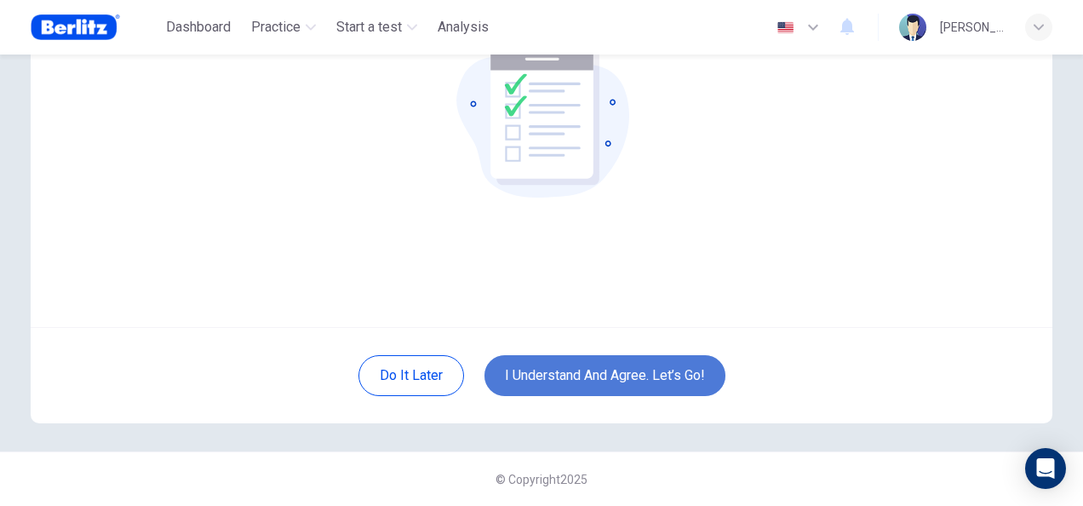
click at [587, 373] on button "I understand and agree. Let’s go!" at bounding box center [605, 375] width 241 height 41
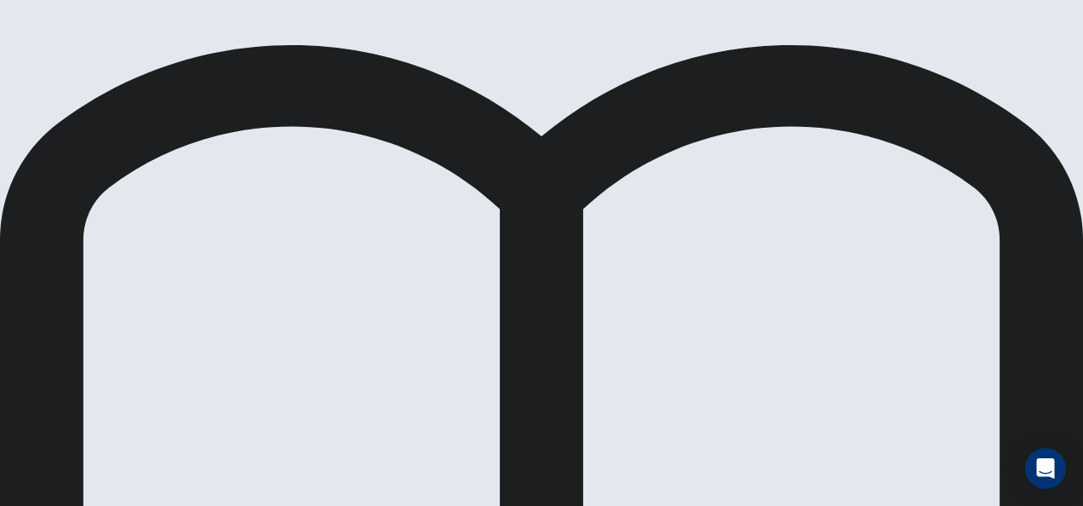
scroll to position [76, 0]
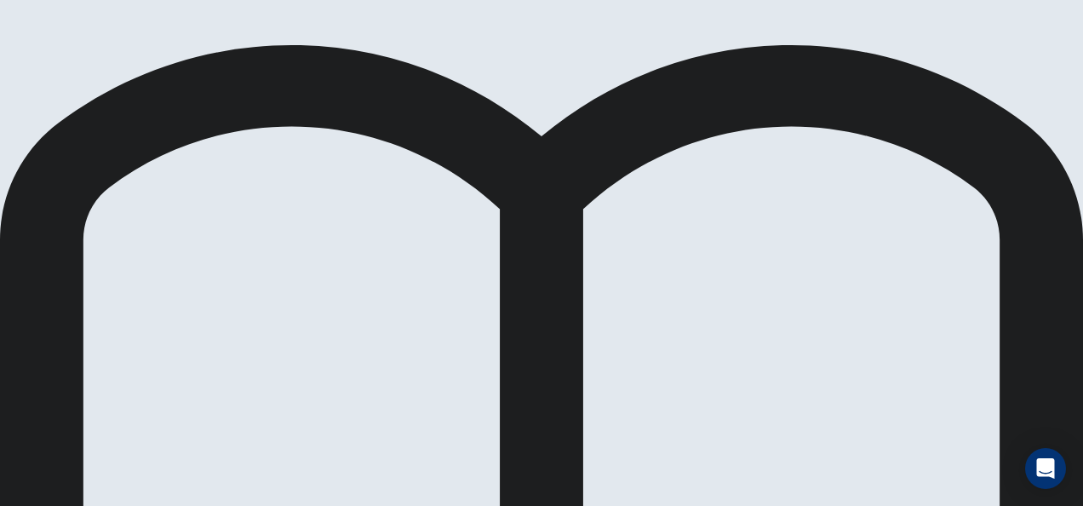
scroll to position [51, 0]
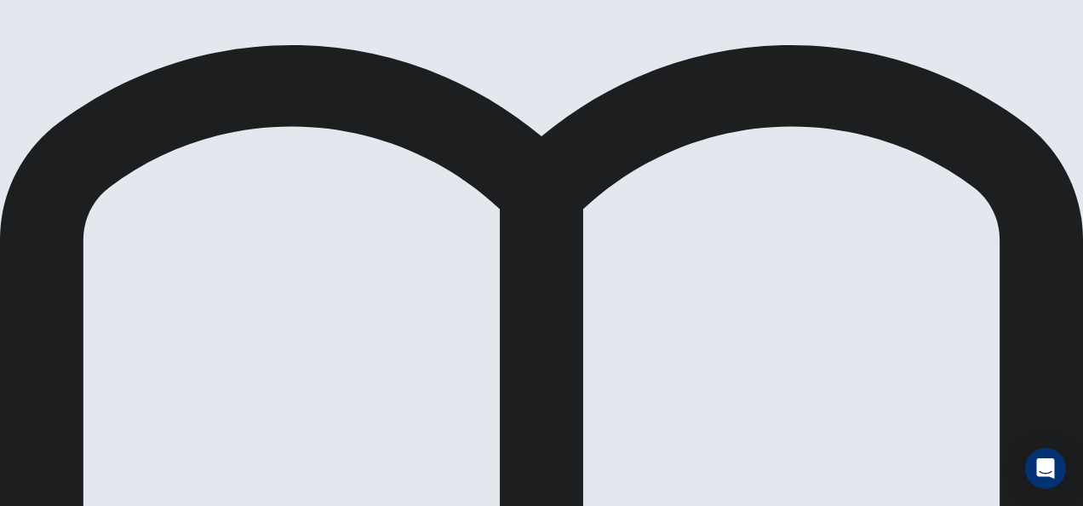
scroll to position [78, 0]
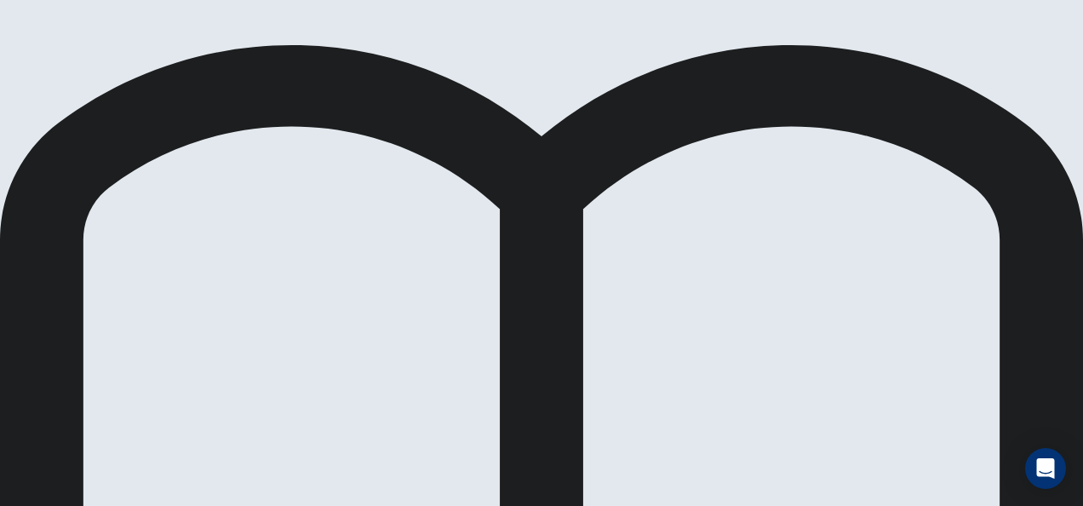
scroll to position [313, 0]
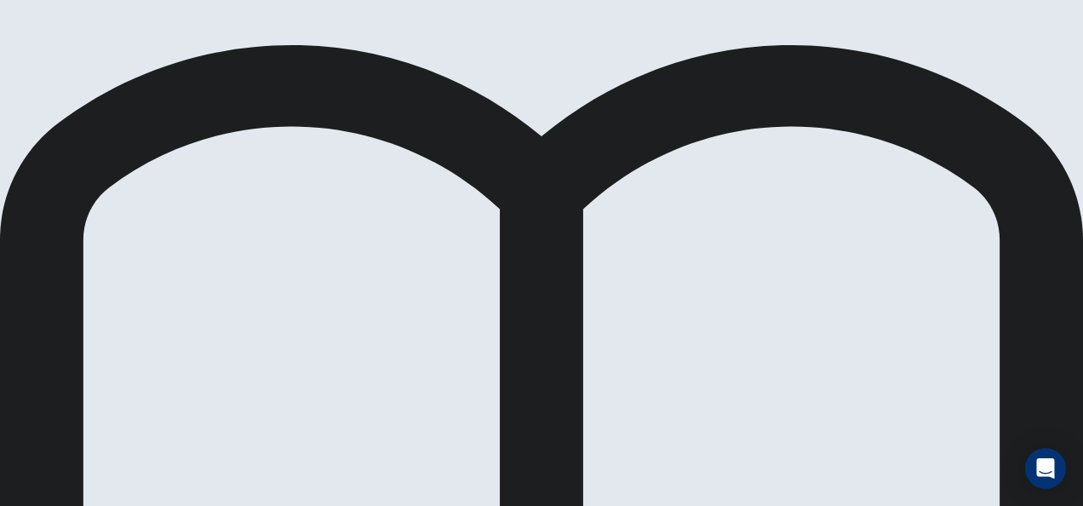
drag, startPoint x: 618, startPoint y: 285, endPoint x: 531, endPoint y: 280, distance: 87.0
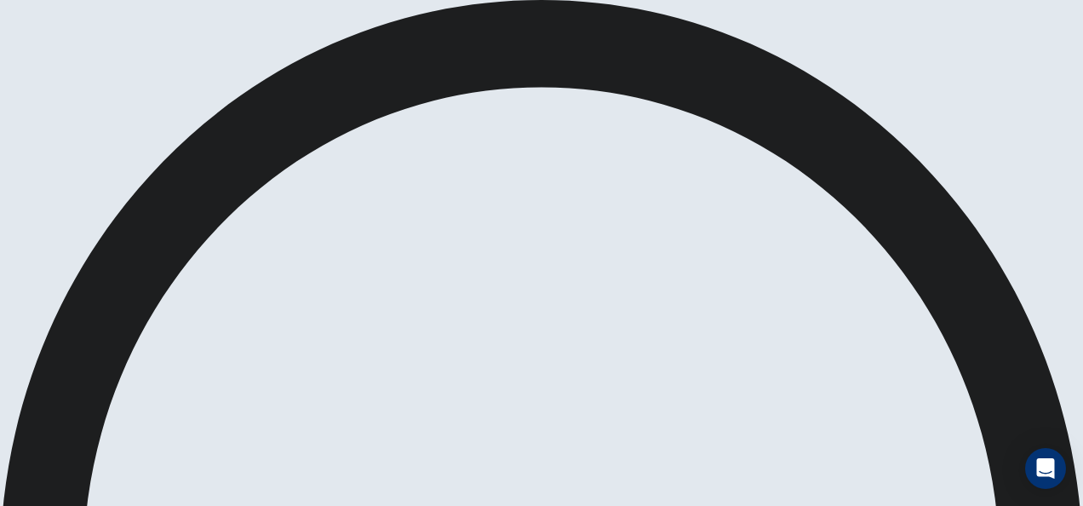
scroll to position [48, 0]
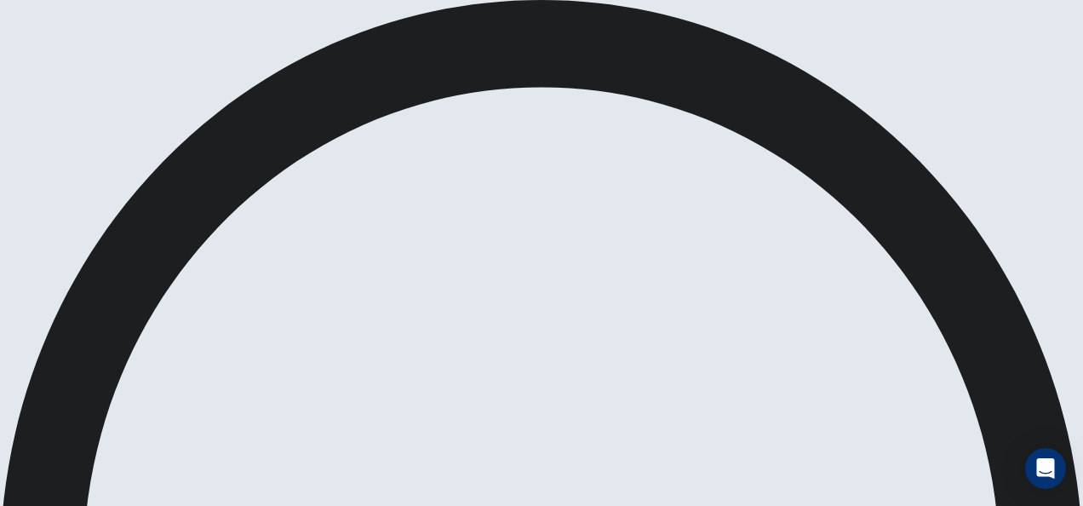
scroll to position [92, 0]
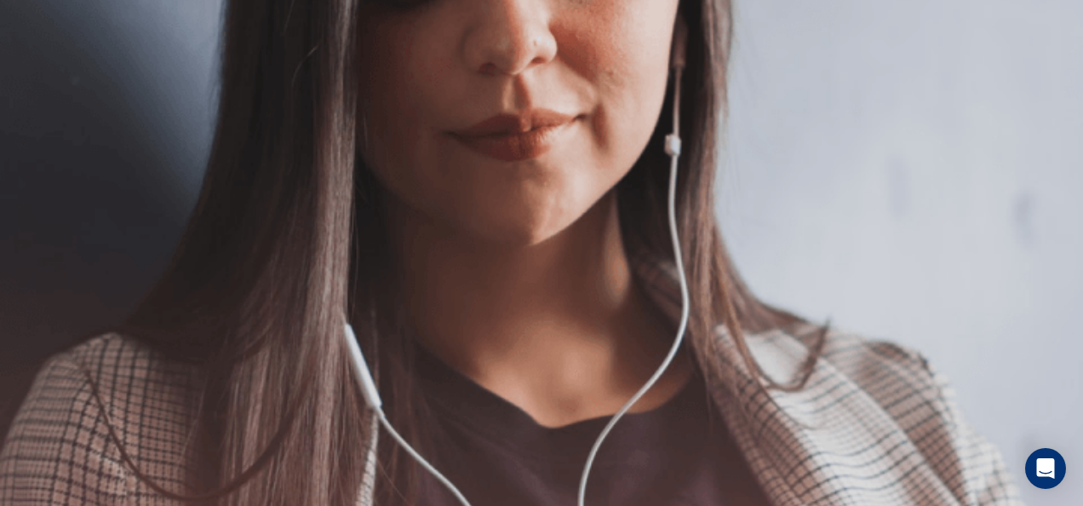
scroll to position [112, 0]
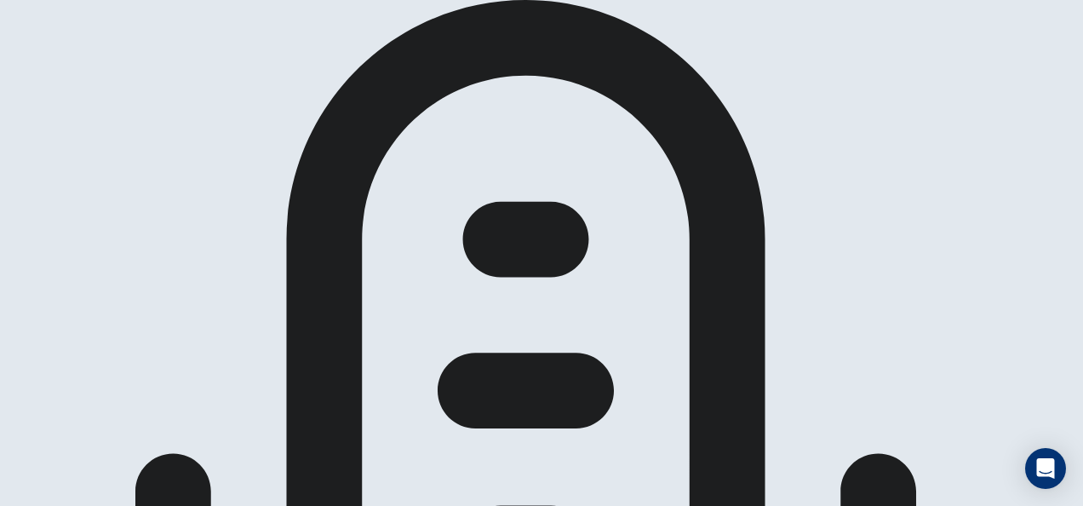
scroll to position [516, 0]
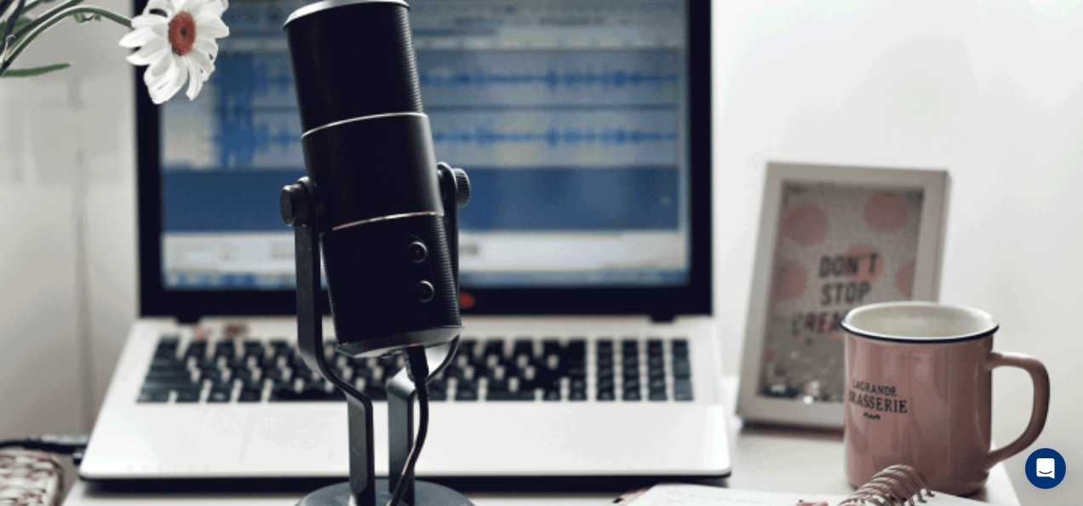
scroll to position [141, 0]
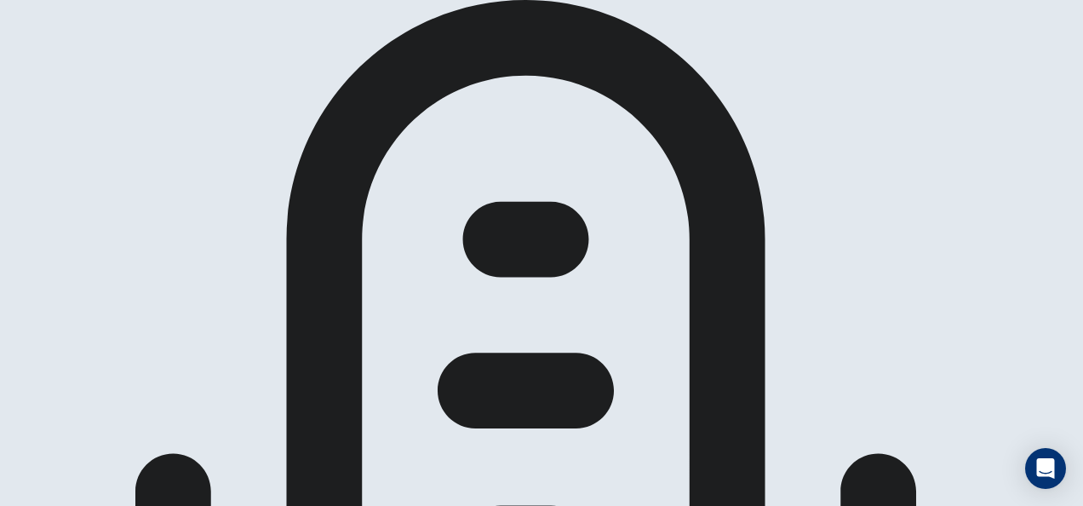
scroll to position [427, 0]
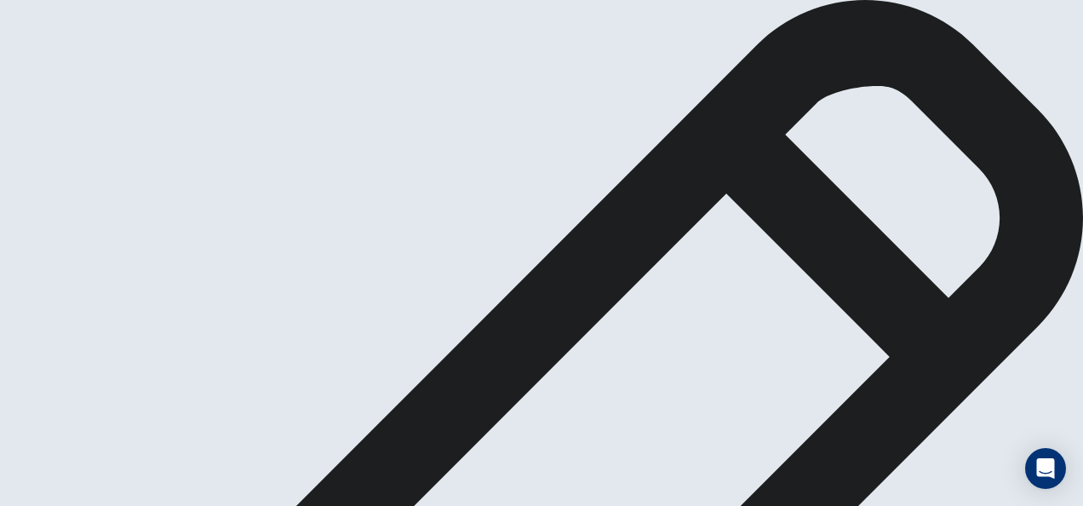
scroll to position [151, 0]
drag, startPoint x: 974, startPoint y: 152, endPoint x: 986, endPoint y: 133, distance: 22.9
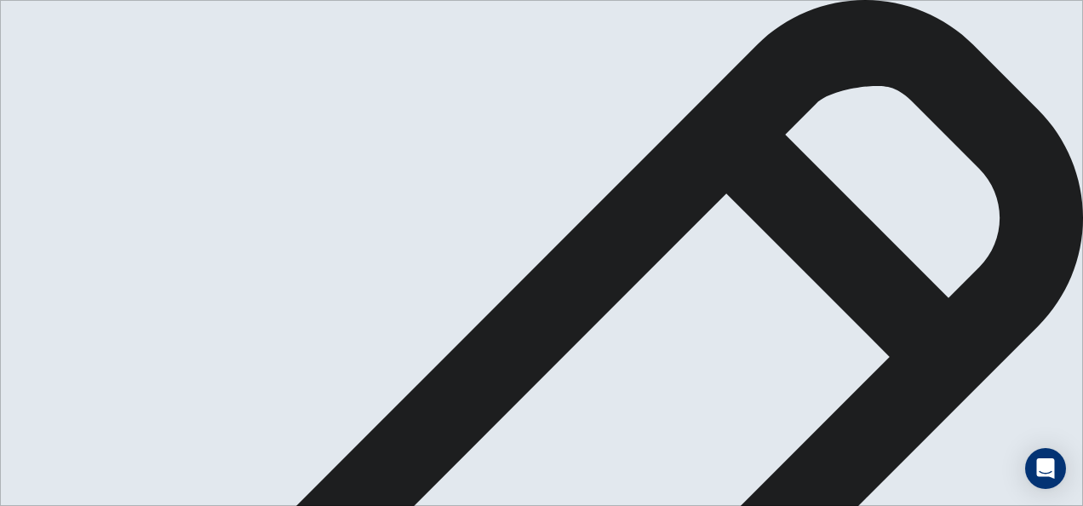
scroll to position [267, 0]
drag, startPoint x: 118, startPoint y: 353, endPoint x: 380, endPoint y: 353, distance: 262.3
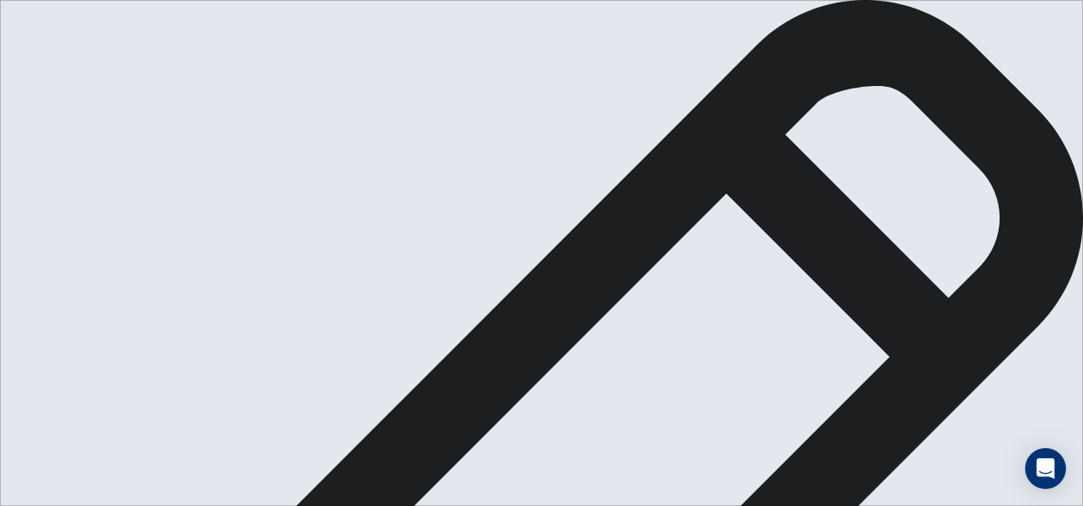
type textarea "*"
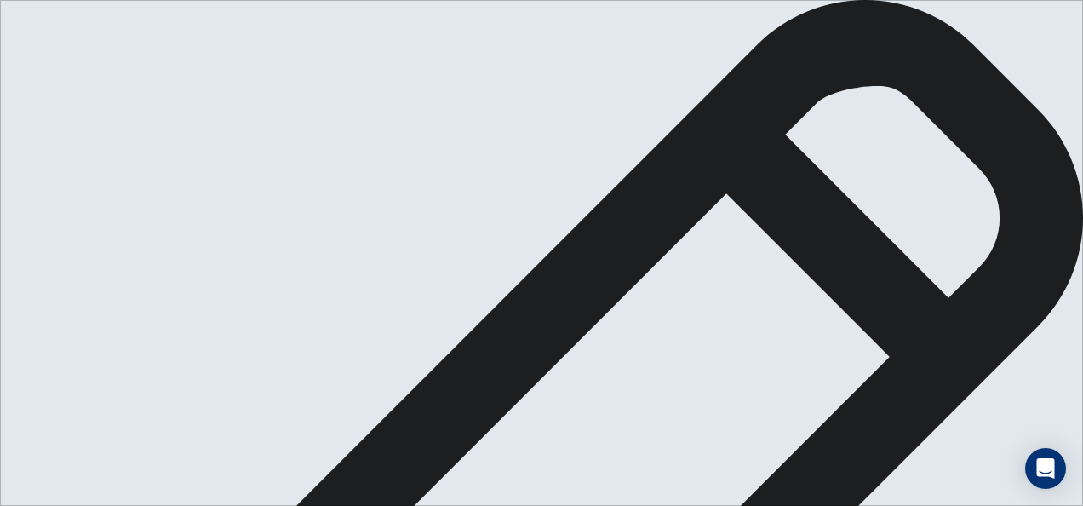
scroll to position [341, 0]
type textarea "**********"
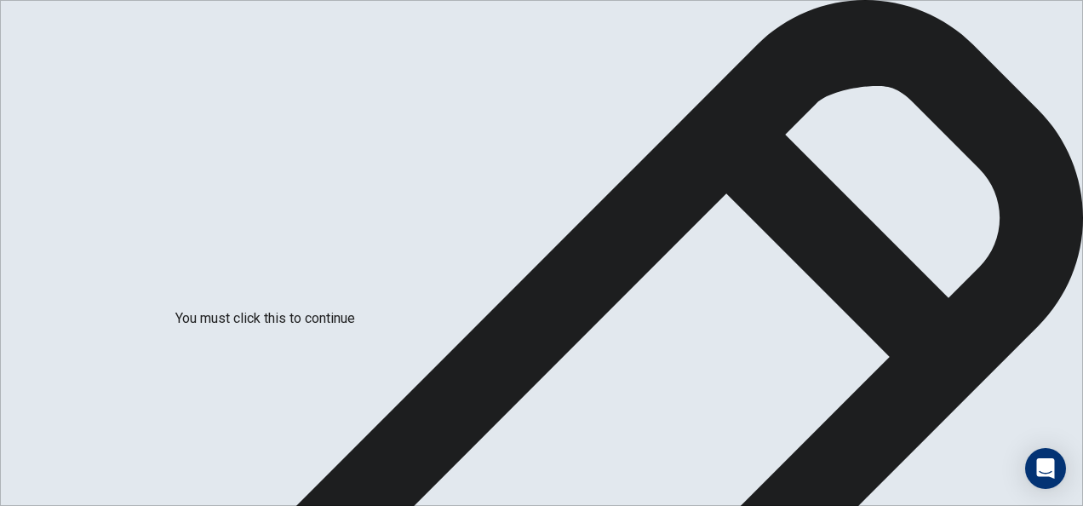
scroll to position [129, 0]
